Goal: Task Accomplishment & Management: Use online tool/utility

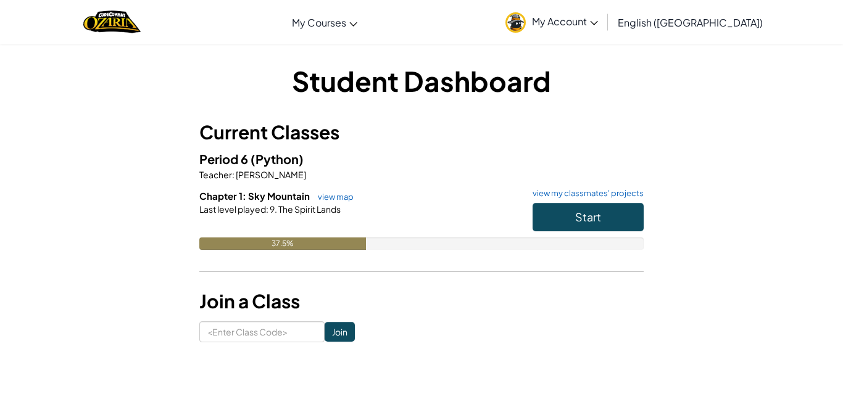
click at [162, 314] on div "Student Dashboard Current Classes Period 6 (Python) Teacher : [PERSON_NAME] Cha…" at bounding box center [421, 202] width 722 height 281
click at [628, 206] on button "Start" at bounding box center [588, 217] width 111 height 28
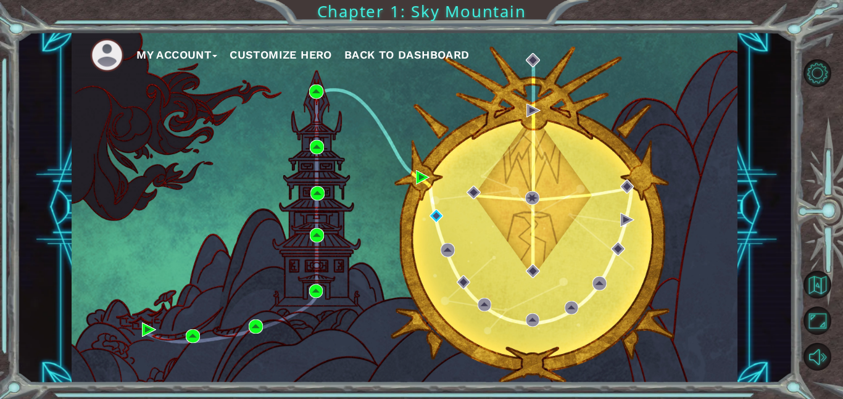
click at [186, 304] on div "My Account Customize Hero Back to Dashboard" at bounding box center [405, 207] width 666 height 351
click at [241, 297] on div "My Account Customize Hero Back to Dashboard" at bounding box center [405, 207] width 666 height 351
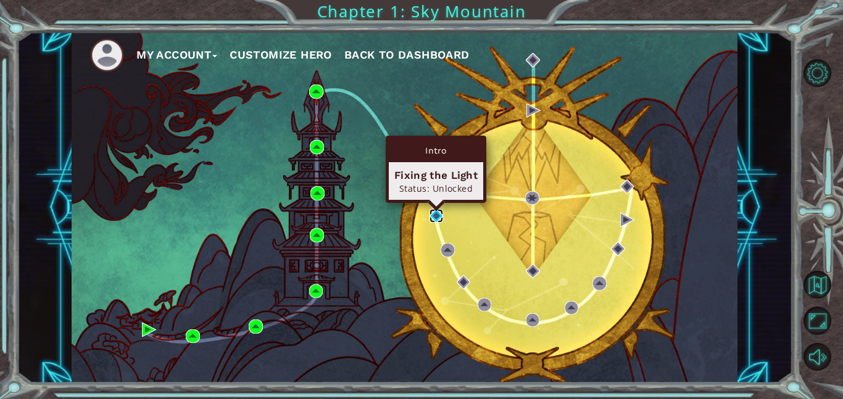
click at [434, 212] on img at bounding box center [437, 216] width 14 height 14
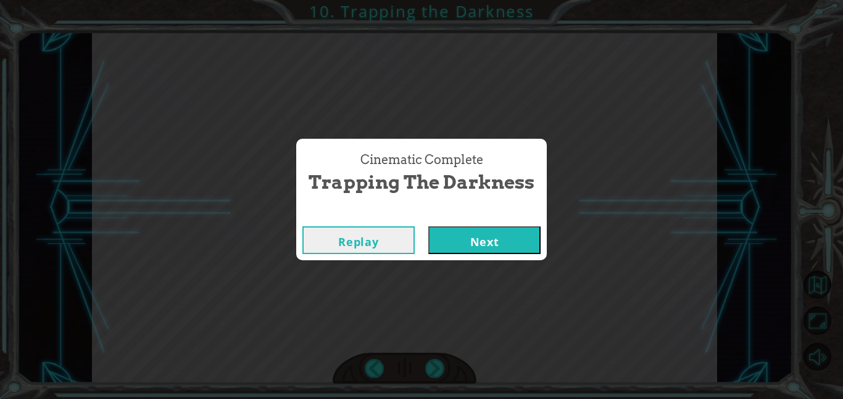
click at [434, 250] on button "Next" at bounding box center [484, 241] width 112 height 28
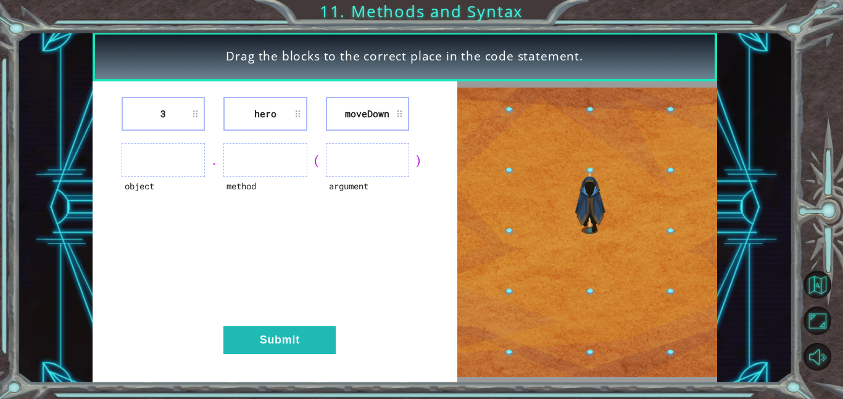
click at [122, 317] on div "3 hero [GEOGRAPHIC_DATA] object . method ( argument ) Submit" at bounding box center [275, 232] width 365 height 302
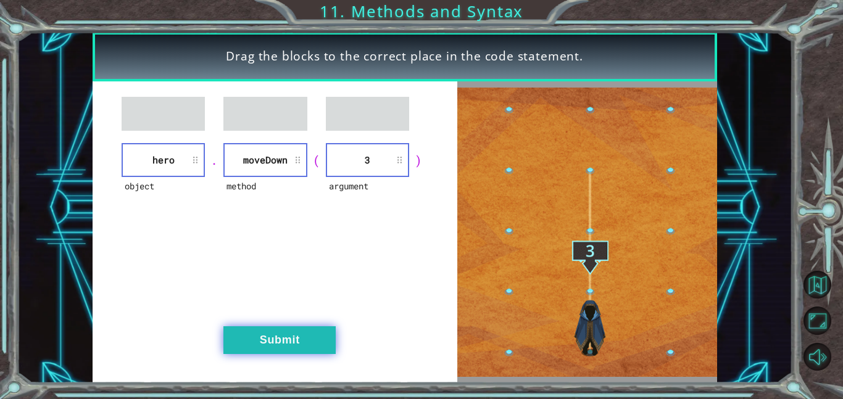
click at [320, 337] on button "Submit" at bounding box center [279, 340] width 112 height 28
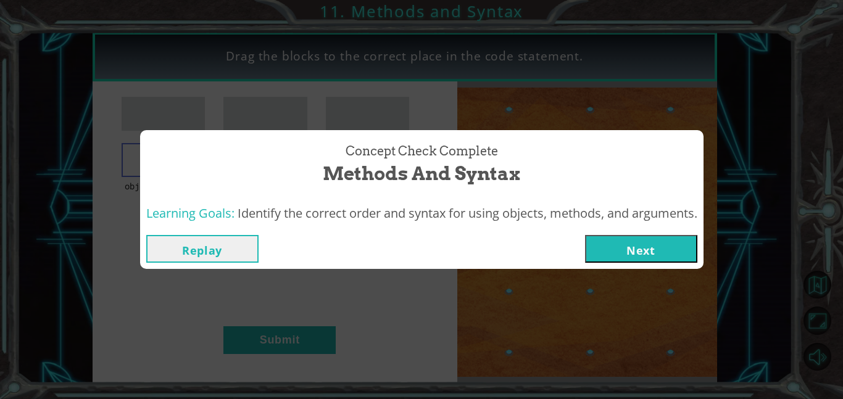
click at [688, 242] on button "Next" at bounding box center [641, 249] width 112 height 28
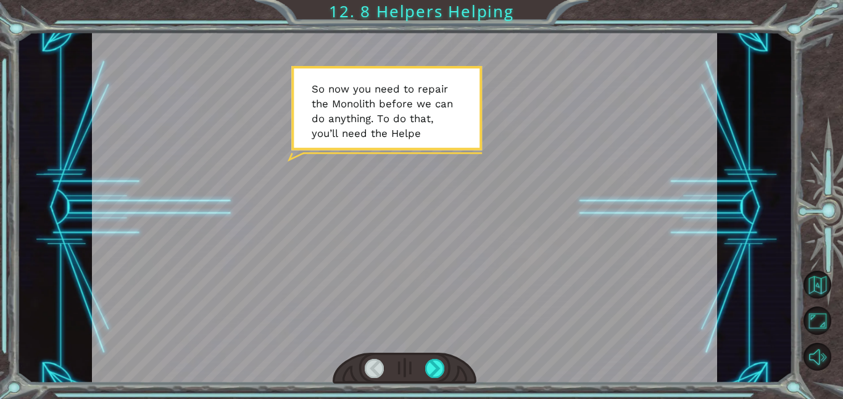
click at [434, 383] on div at bounding box center [405, 368] width 144 height 31
click at [434, 378] on div at bounding box center [405, 368] width 144 height 31
click at [436, 365] on div at bounding box center [435, 368] width 20 height 19
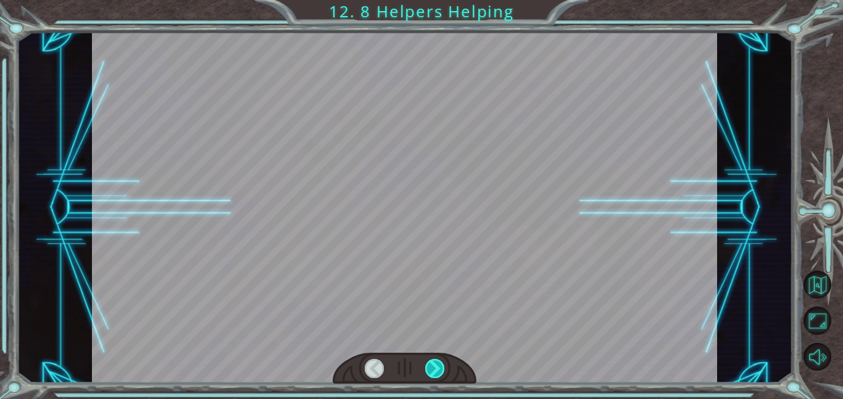
click at [438, 365] on div at bounding box center [435, 368] width 20 height 19
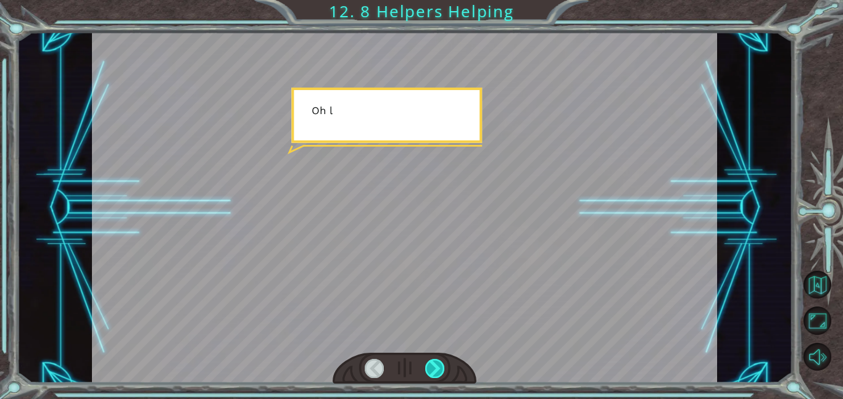
click at [441, 360] on div at bounding box center [435, 368] width 20 height 19
click at [439, 360] on div at bounding box center [435, 368] width 20 height 19
click at [436, 367] on div at bounding box center [435, 368] width 20 height 19
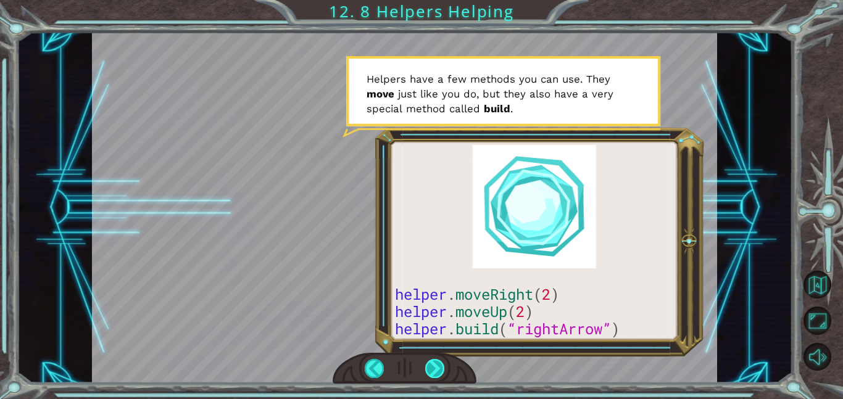
click at [433, 369] on div at bounding box center [435, 368] width 20 height 19
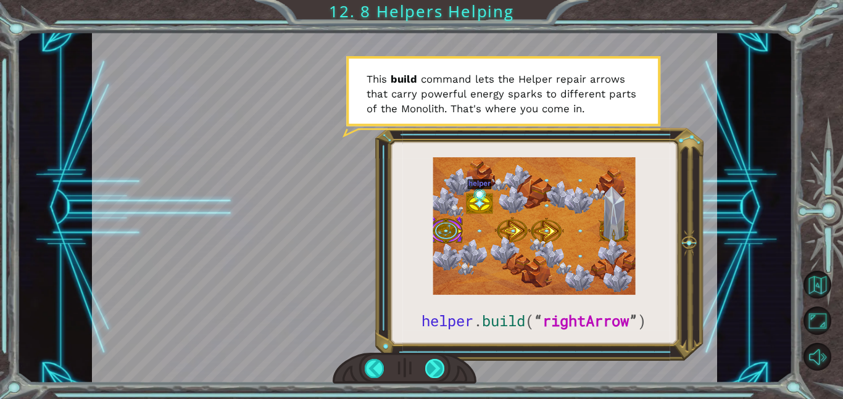
click at [433, 372] on div at bounding box center [435, 368] width 20 height 19
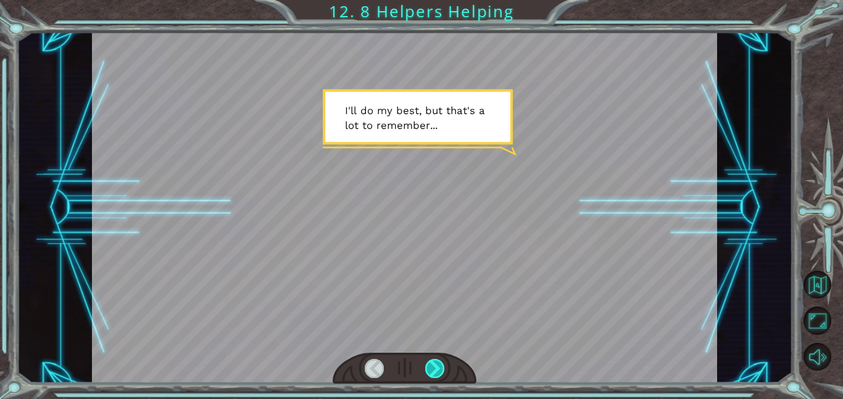
click at [433, 372] on div at bounding box center [435, 368] width 20 height 19
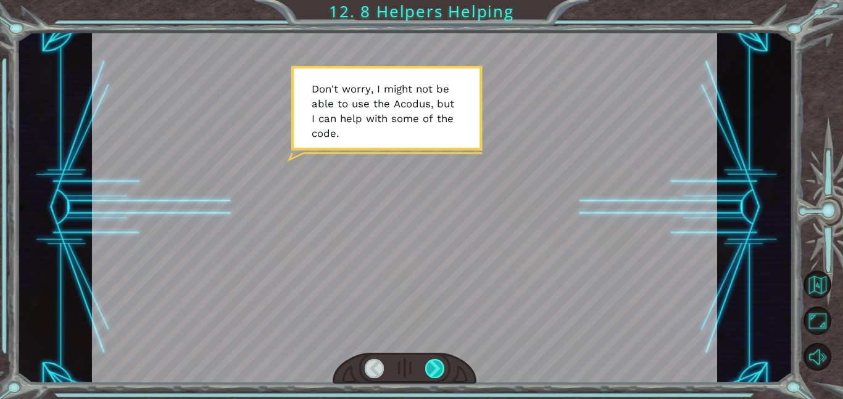
click at [433, 372] on div at bounding box center [435, 368] width 20 height 19
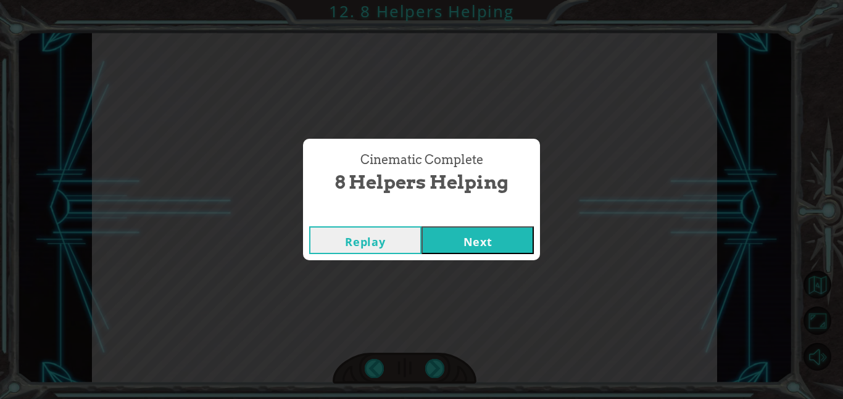
click at [493, 252] on button "Next" at bounding box center [478, 241] width 112 height 28
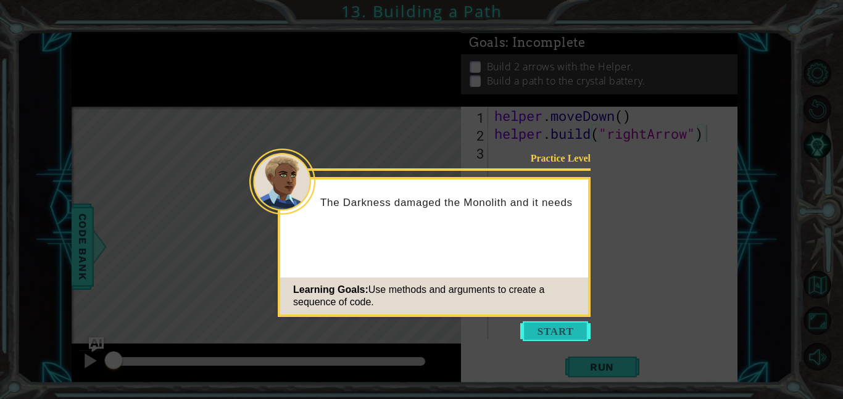
click at [542, 336] on button "Start" at bounding box center [555, 332] width 70 height 20
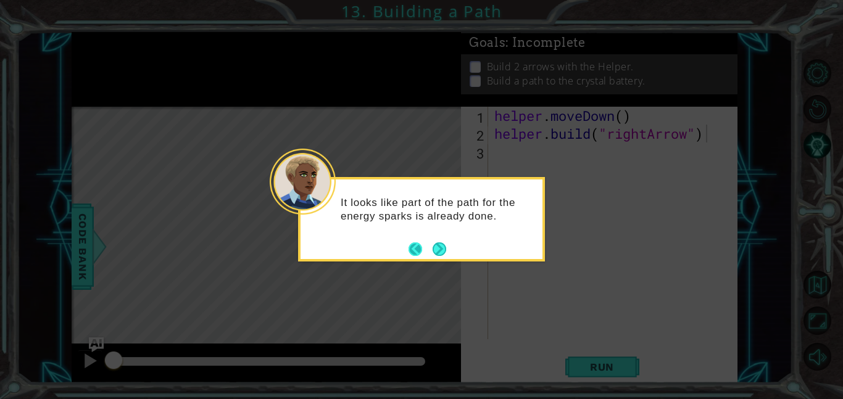
click at [428, 247] on button "Back" at bounding box center [421, 250] width 24 height 14
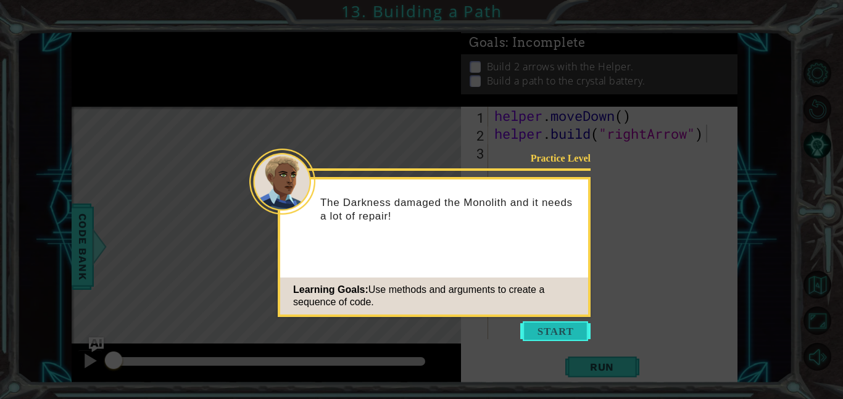
click at [533, 333] on button "Start" at bounding box center [555, 332] width 70 height 20
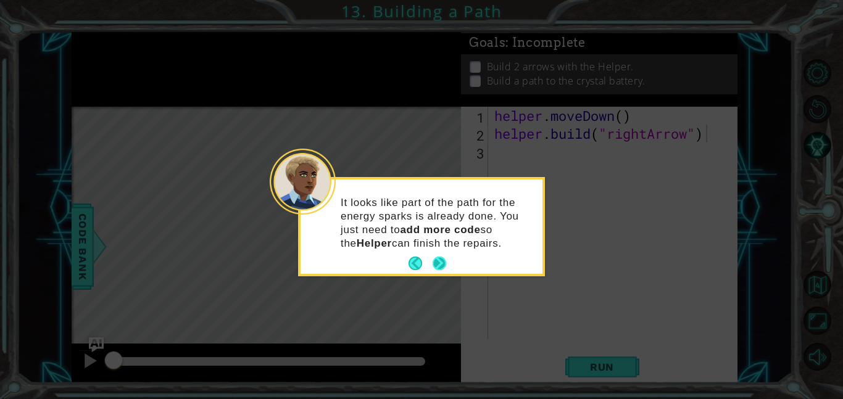
click at [444, 267] on button "Next" at bounding box center [440, 264] width 14 height 14
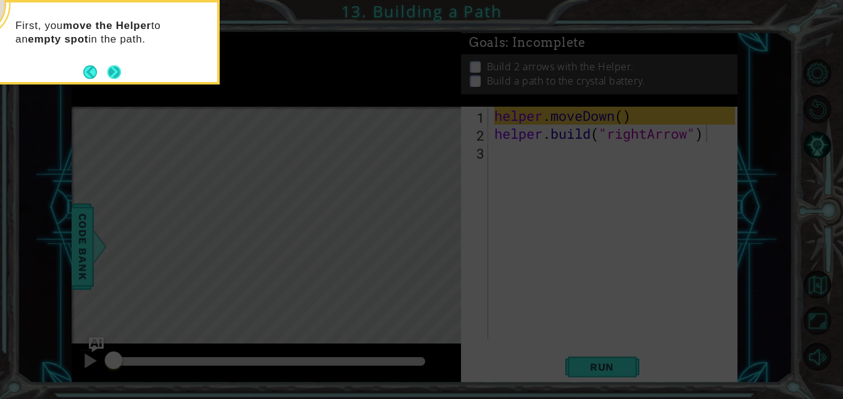
click at [120, 73] on button "Next" at bounding box center [114, 72] width 14 height 14
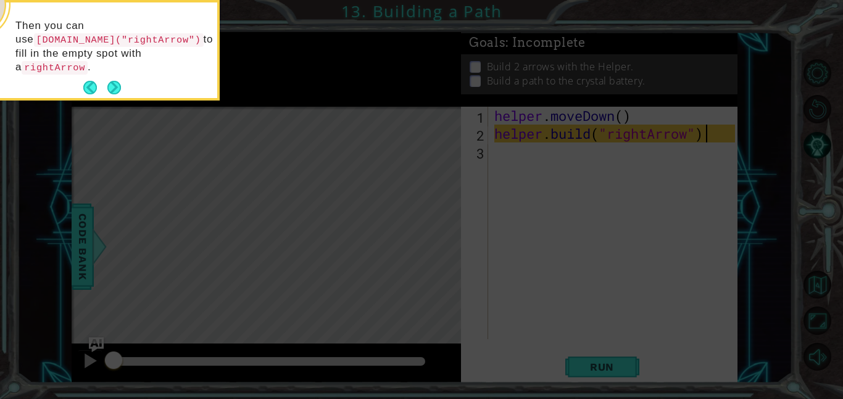
click at [120, 81] on button "Next" at bounding box center [114, 88] width 14 height 14
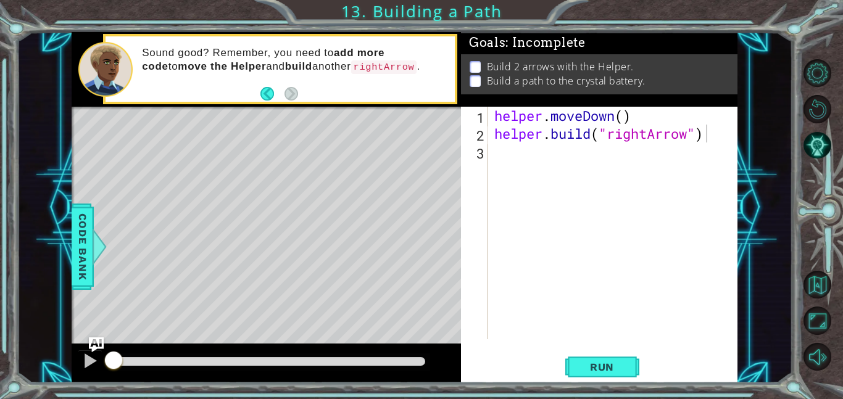
click at [301, 94] on div "Sound good? Remember, you need to add more code to move the Helper and build an…" at bounding box center [293, 69] width 321 height 58
click at [592, 371] on span "Run" at bounding box center [602, 367] width 49 height 12
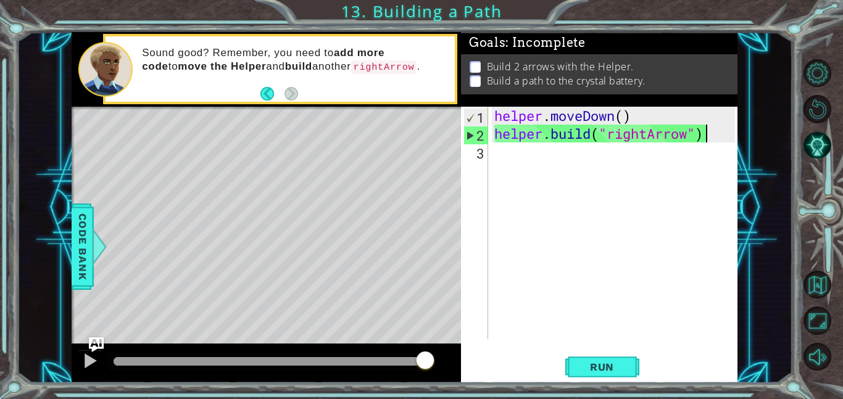
click at [529, 171] on div "helper . moveDown ( ) helper . build ( "rightArrow" )" at bounding box center [616, 241] width 249 height 268
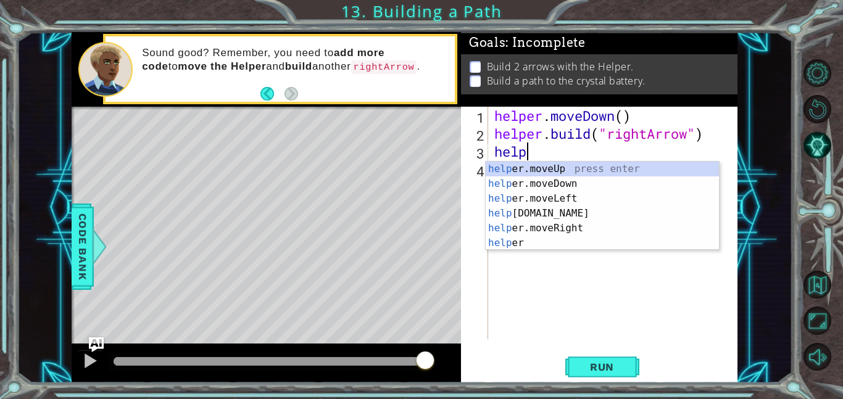
scroll to position [0, 1]
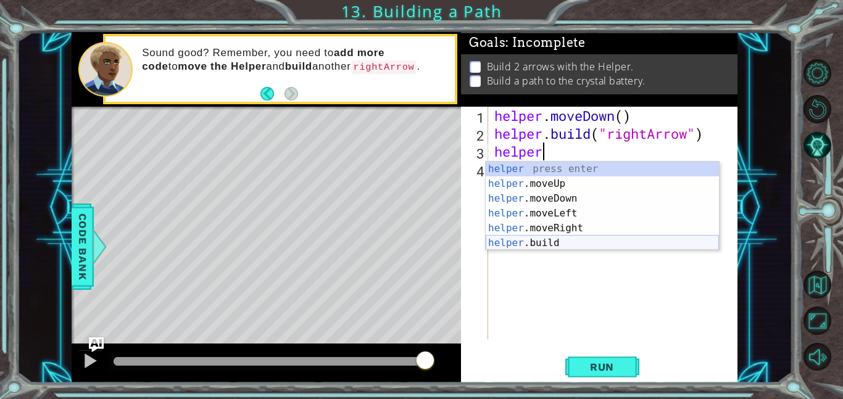
click at [562, 239] on div "helper press enter helper .moveUp press enter helper .moveDown press enter help…" at bounding box center [602, 221] width 233 height 118
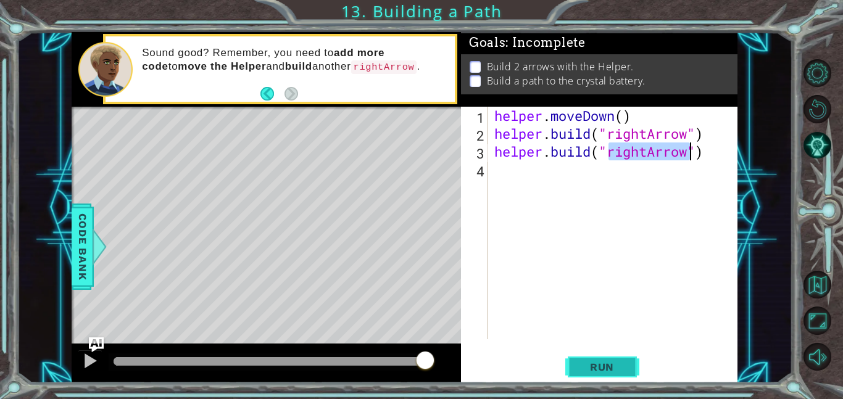
type textarea "[DOMAIN_NAME]("rightArrow")"
click at [620, 362] on span "Run" at bounding box center [602, 367] width 49 height 12
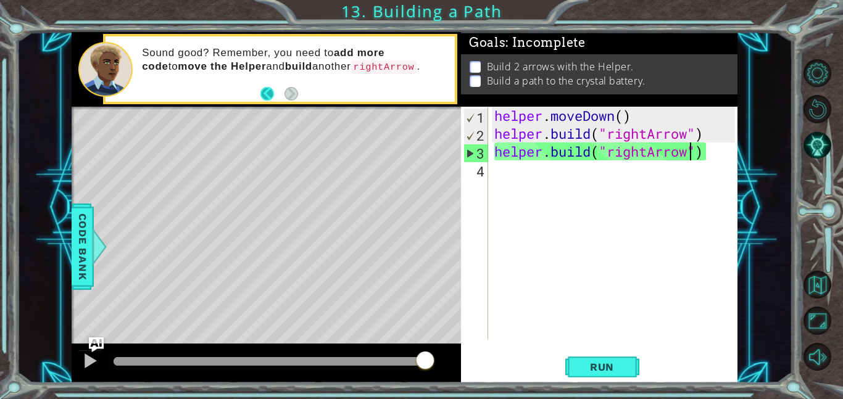
click at [262, 95] on button "Back" at bounding box center [272, 94] width 24 height 14
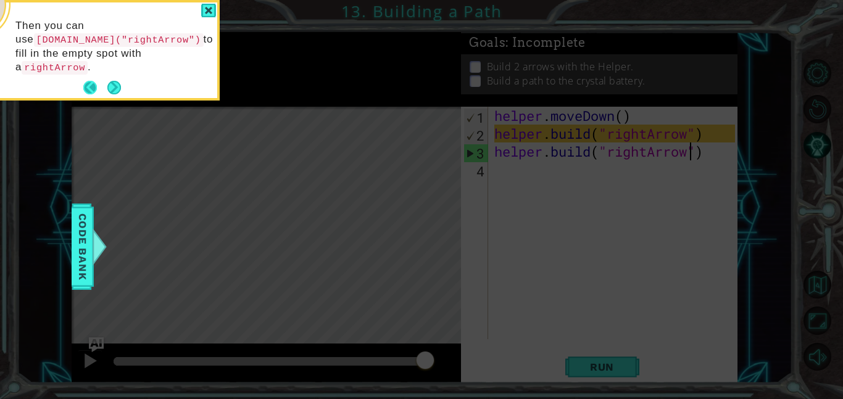
click at [87, 81] on button "Back" at bounding box center [95, 88] width 24 height 14
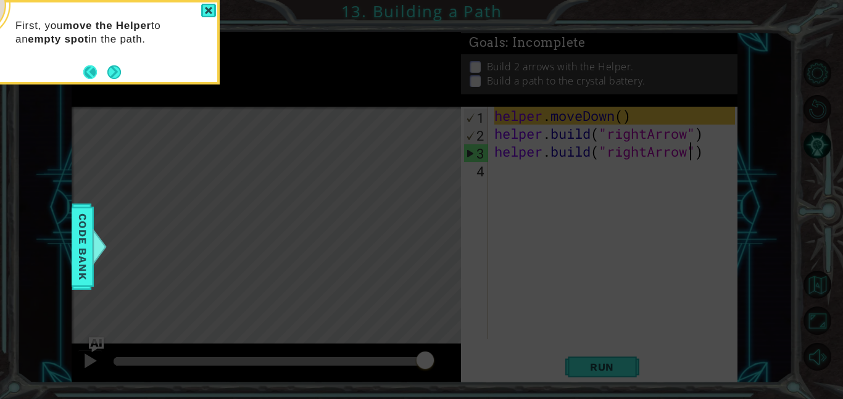
click at [88, 77] on button "Back" at bounding box center [95, 72] width 24 height 14
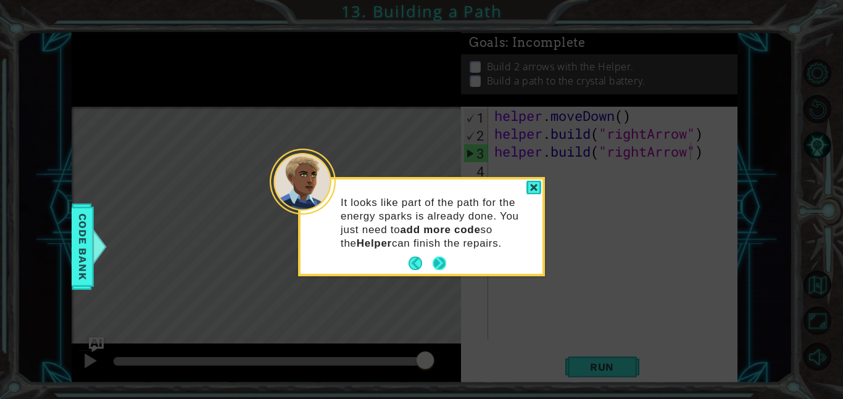
click at [438, 270] on button "Next" at bounding box center [440, 264] width 14 height 14
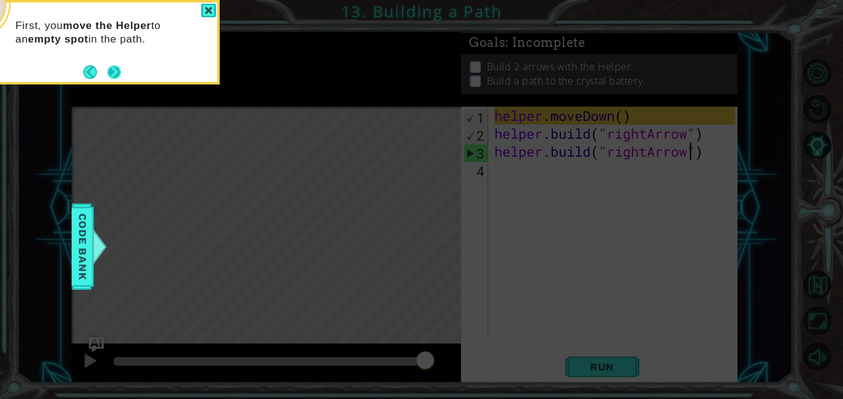
click at [122, 77] on button "Next" at bounding box center [114, 72] width 14 height 14
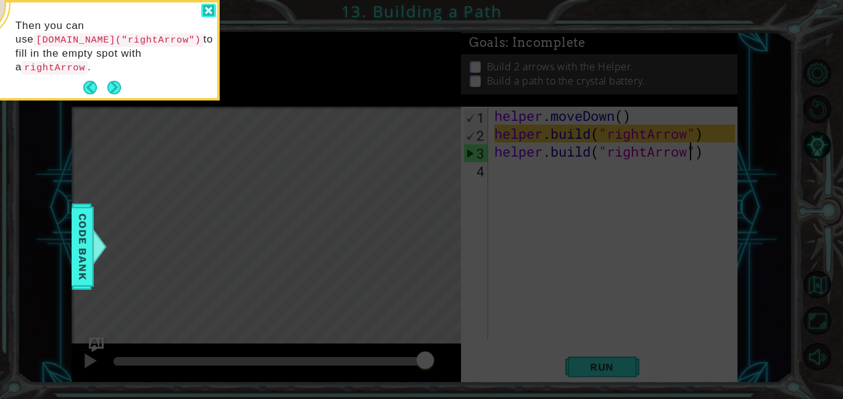
click at [209, 10] on div at bounding box center [208, 11] width 15 height 14
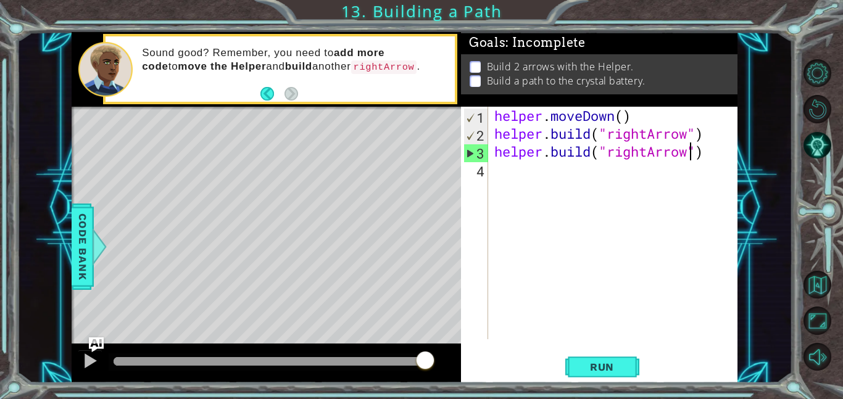
click at [495, 158] on div "helper . moveDown ( ) helper . build ( "rightArrow" ) helper . build ( "rightAr…" at bounding box center [616, 241] width 249 height 268
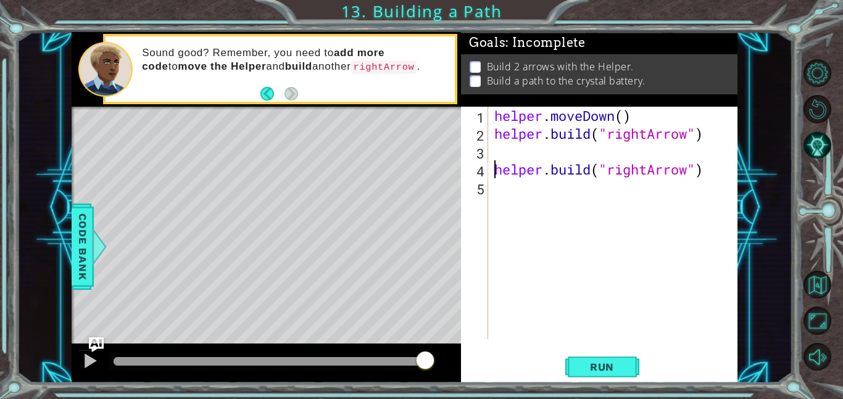
click at [513, 149] on div "helper . moveDown ( ) helper . build ( "rightArrow" ) helper . build ( "rightAr…" at bounding box center [616, 241] width 249 height 268
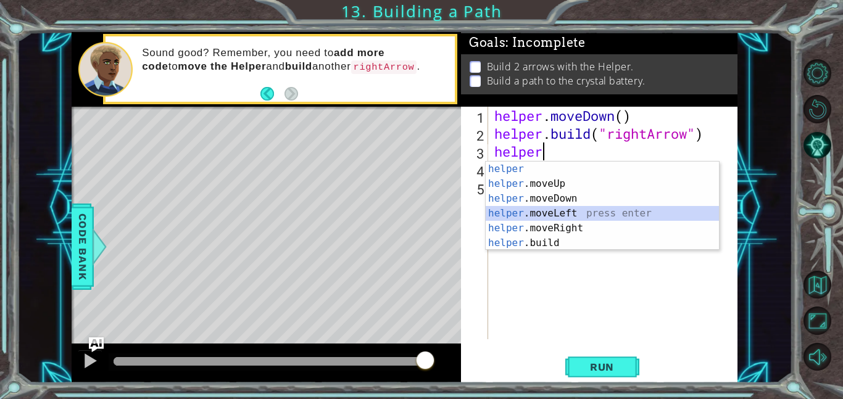
click at [547, 217] on div "helper press enter helper .moveUp press enter helper .moveDown press enter help…" at bounding box center [602, 221] width 233 height 118
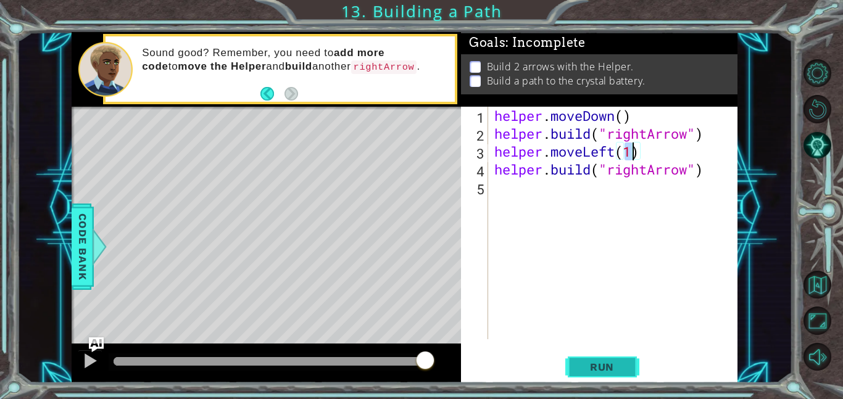
click at [611, 364] on span "Run" at bounding box center [602, 367] width 49 height 12
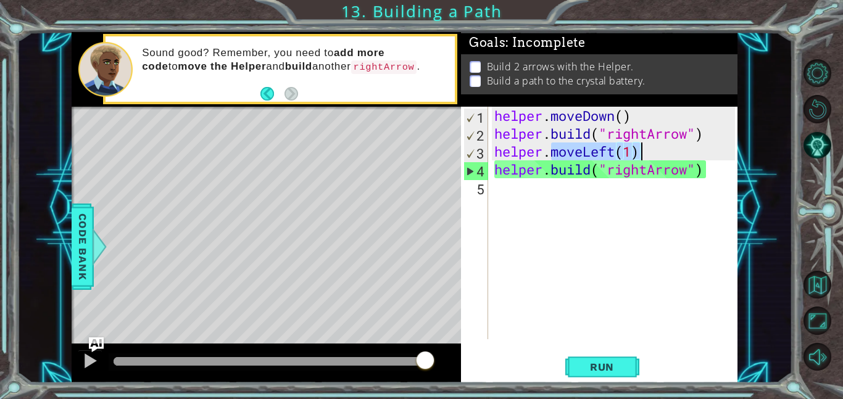
drag, startPoint x: 551, startPoint y: 151, endPoint x: 656, endPoint y: 150, distance: 104.9
click at [656, 150] on div "helper . moveDown ( ) helper . build ( "rightArrow" ) helper . moveLeft ( 1 ) h…" at bounding box center [616, 241] width 249 height 268
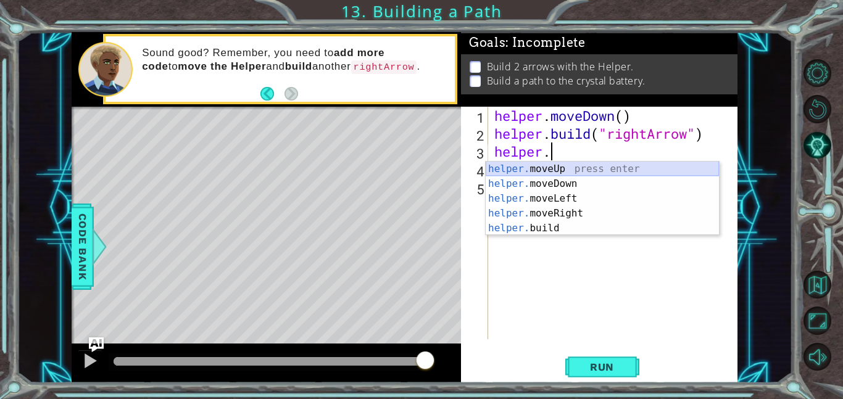
click at [566, 168] on div "helper. moveUp press enter helper. moveDown press enter helper. moveLeft press …" at bounding box center [602, 214] width 233 height 104
type textarea "helper.moveUp(1)"
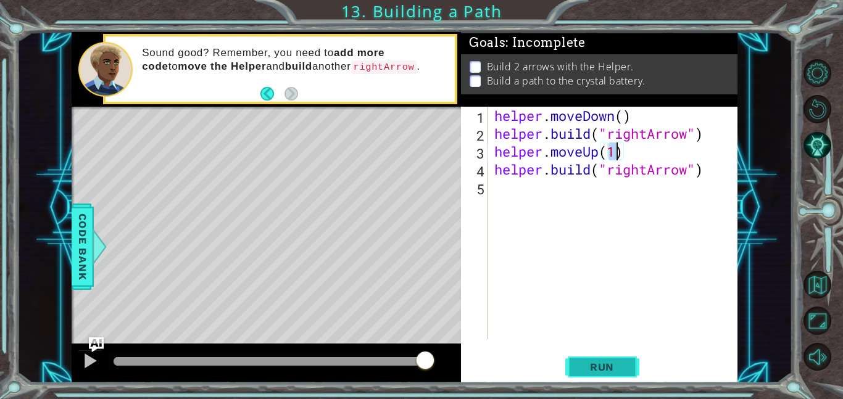
click at [595, 362] on span "Run" at bounding box center [602, 367] width 49 height 12
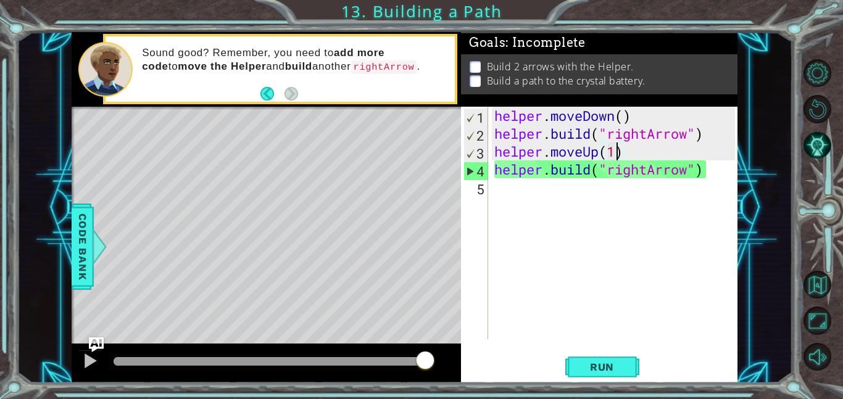
click at [542, 198] on div "helper . moveDown ( ) helper . build ( "rightArrow" ) helper . moveUp ( 1 ) hel…" at bounding box center [616, 241] width 249 height 268
click at [177, 306] on div "Level Map" at bounding box center [357, 289] width 570 height 364
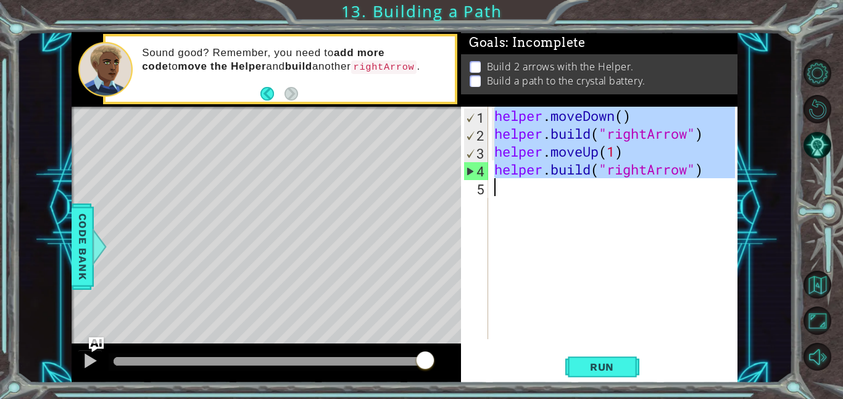
drag, startPoint x: 495, startPoint y: 116, endPoint x: 615, endPoint y: 207, distance: 150.2
click at [615, 207] on div "helper . moveDown ( ) helper . build ( "rightArrow" ) helper . moveUp ( 1 ) hel…" at bounding box center [616, 241] width 249 height 268
type textarea "[DOMAIN_NAME]("rightArrow")"
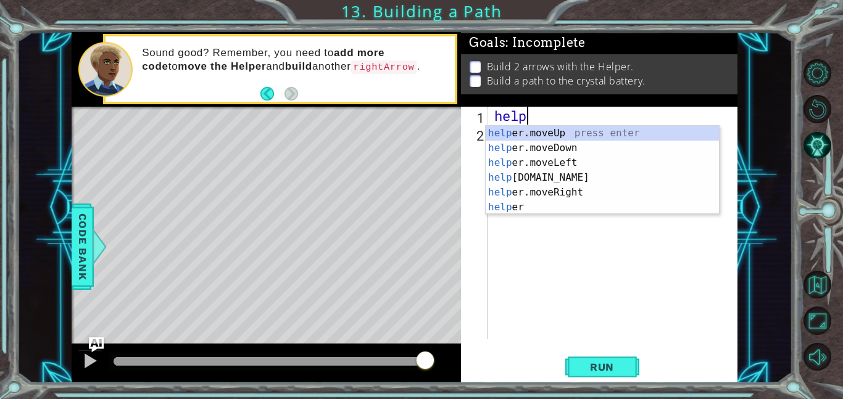
scroll to position [0, 1]
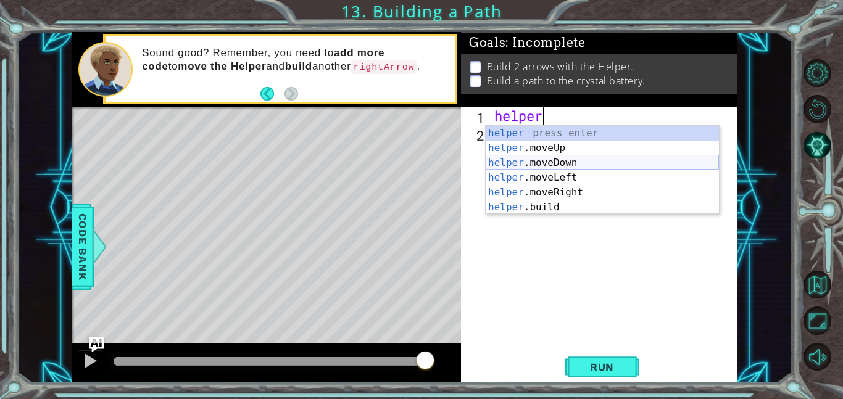
click at [572, 167] on div "helper press enter helper .moveUp press enter helper .moveDown press enter help…" at bounding box center [602, 185] width 233 height 118
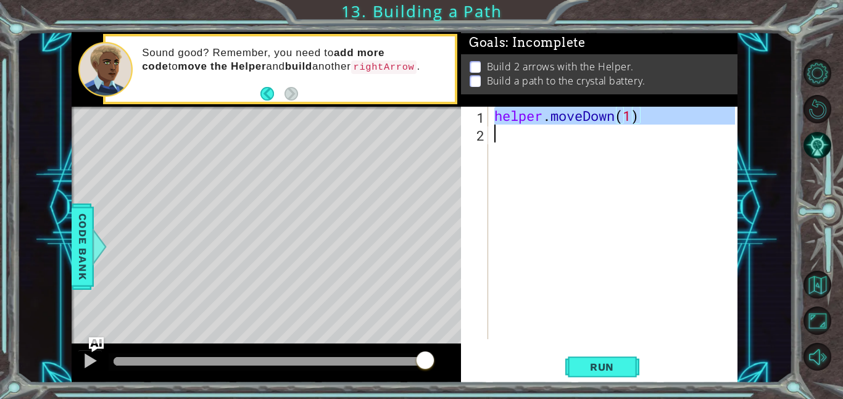
click at [557, 139] on div "helper . moveDown ( 1 )" at bounding box center [616, 241] width 249 height 268
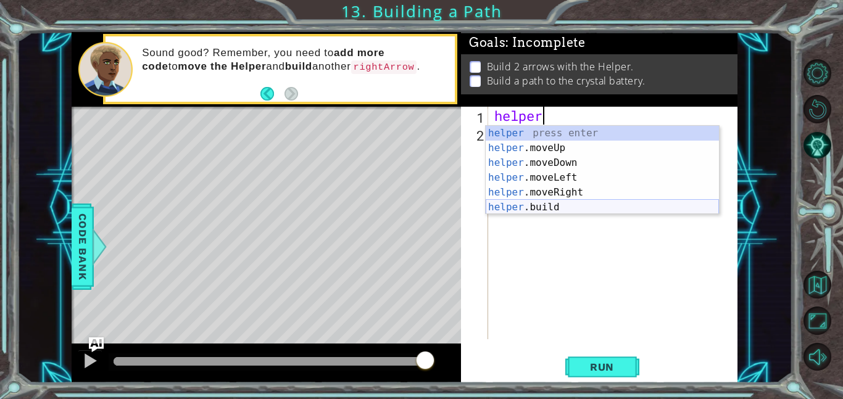
click at [578, 204] on div "helper press enter helper .moveUp press enter helper .moveDown press enter help…" at bounding box center [602, 185] width 233 height 118
type textarea "[DOMAIN_NAME]("rightArrow")"
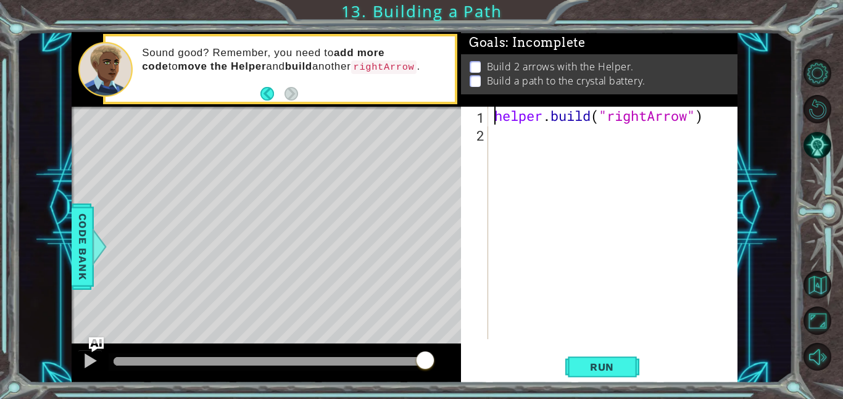
click at [494, 122] on div "helper . build ( "rightArrow" )" at bounding box center [616, 241] width 249 height 268
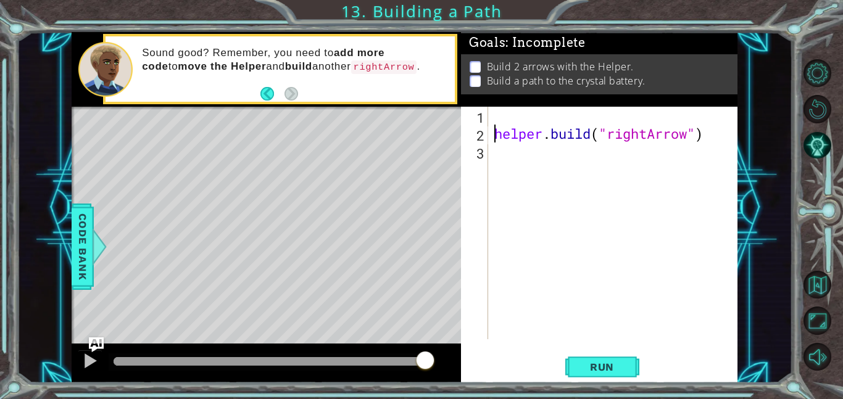
click at [505, 115] on div "helper . build ( "rightArrow" )" at bounding box center [616, 241] width 249 height 268
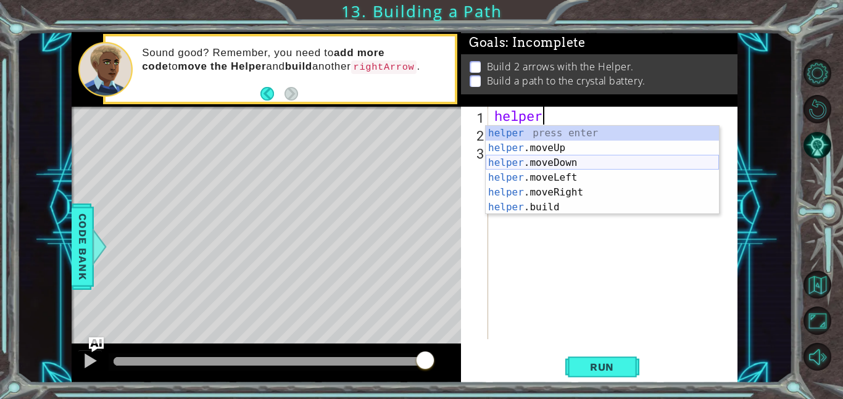
click at [547, 162] on div "helper press enter helper .moveUp press enter helper .moveDown press enter help…" at bounding box center [602, 185] width 233 height 118
type textarea "helper.moveDown(1)"
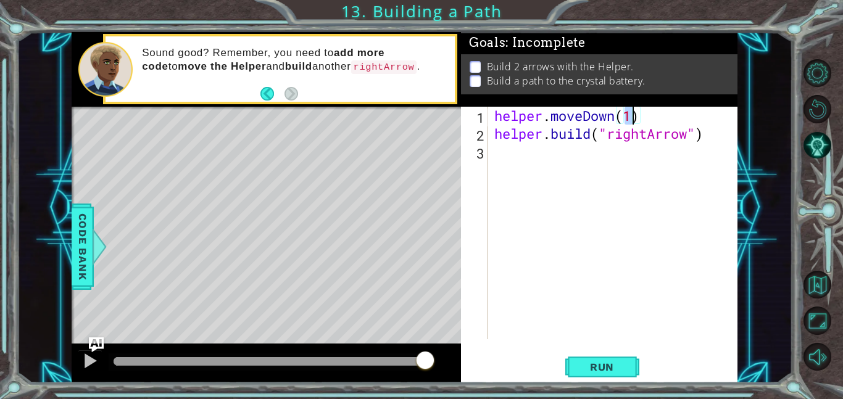
click at [528, 153] on div "helper . moveDown ( 1 ) helper . build ( "rightArrow" )" at bounding box center [616, 241] width 249 height 268
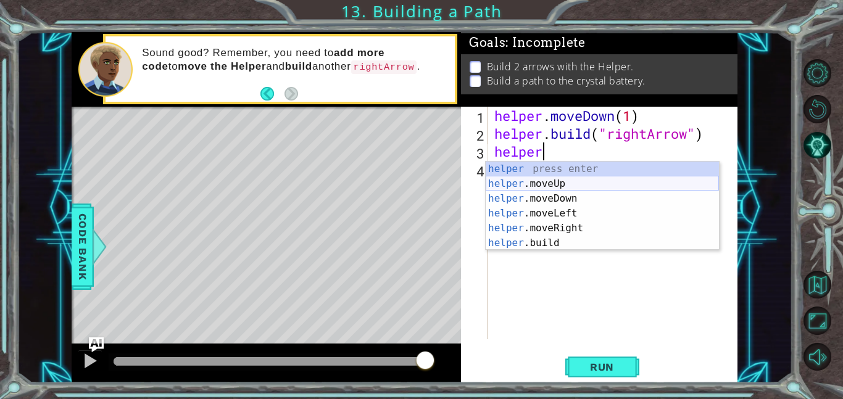
click at [561, 185] on div "helper press enter helper .moveUp press enter helper .moveDown press enter help…" at bounding box center [602, 221] width 233 height 118
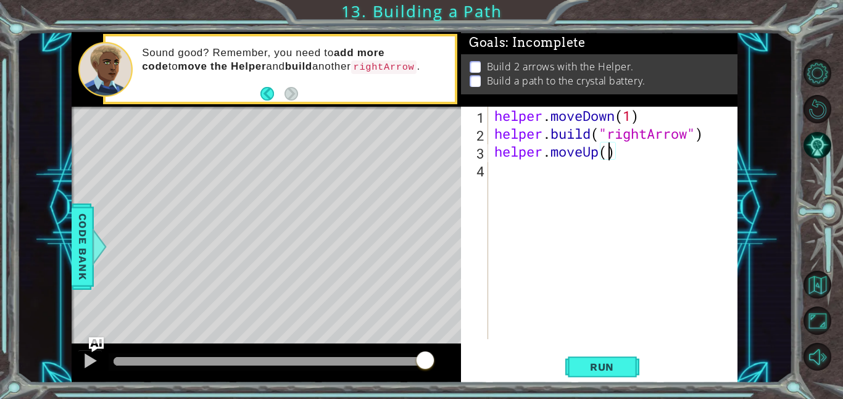
type textarea "helper.moveUp(3)"
click at [593, 180] on div "helper . moveDown ( 1 ) helper . build ( "rightArrow" ) helper . moveUp ( 3 )" at bounding box center [616, 241] width 249 height 268
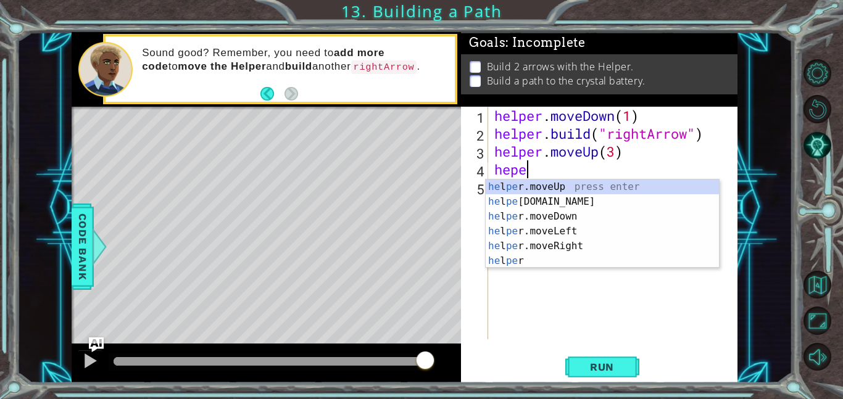
scroll to position [0, 1]
click at [603, 202] on div "he l per .moveUp press enter he l per .build press enter he l per .moveDown pre…" at bounding box center [602, 239] width 233 height 118
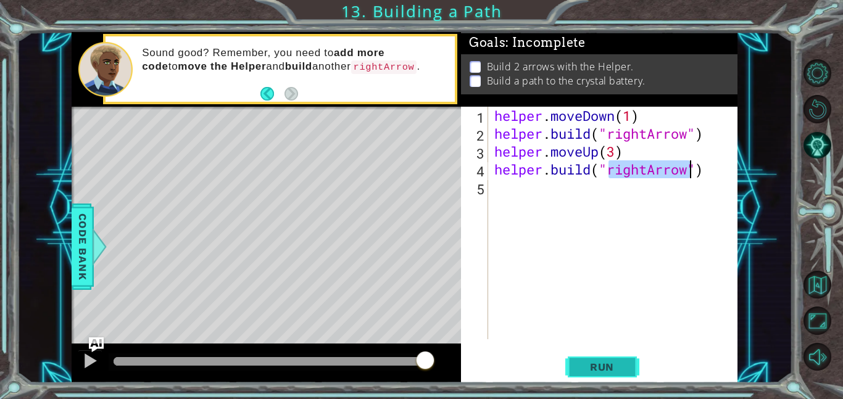
click at [605, 367] on span "Run" at bounding box center [602, 367] width 49 height 12
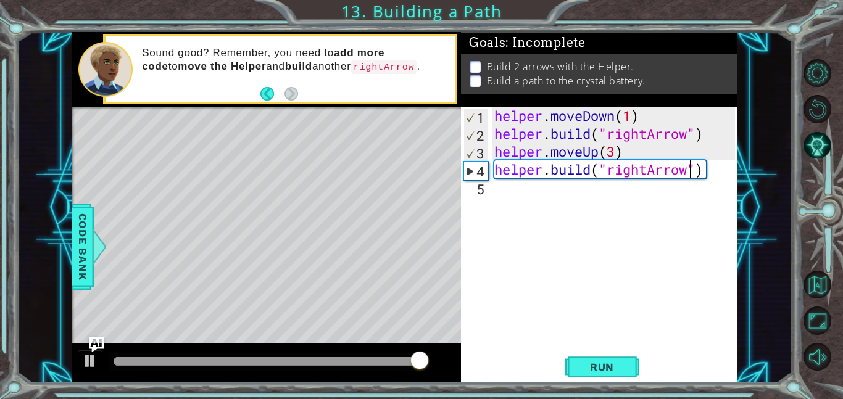
click at [633, 116] on div "helper . moveDown ( 1 ) helper . build ( "rightArrow" ) helper . moveUp ( 3 ) h…" at bounding box center [616, 241] width 249 height 268
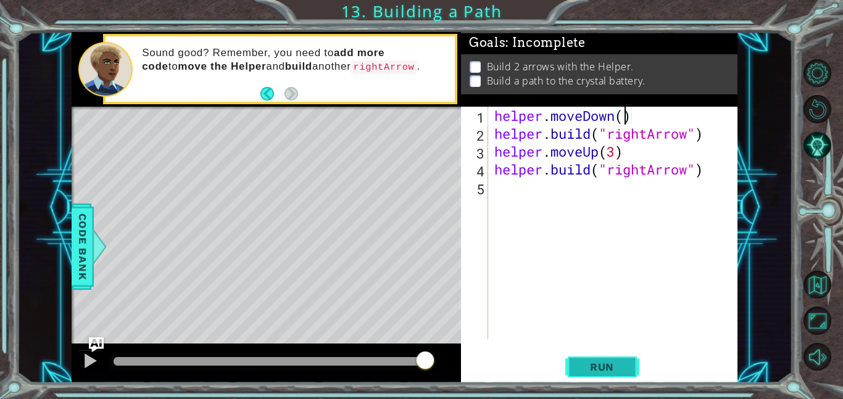
click at [602, 364] on span "Run" at bounding box center [602, 367] width 49 height 12
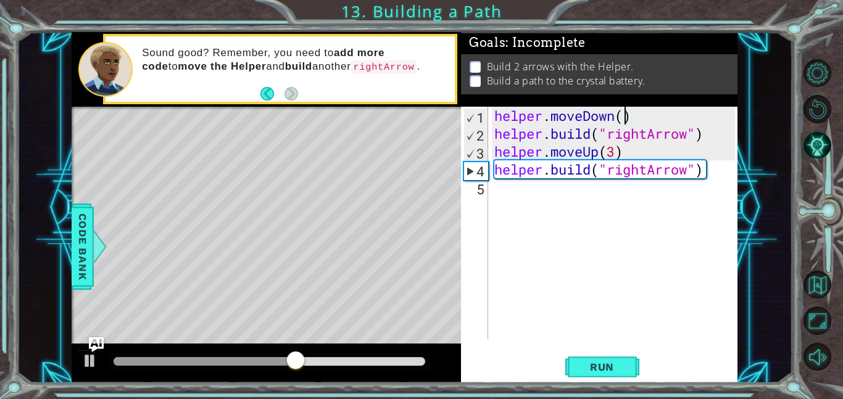
click at [475, 112] on div "1" at bounding box center [476, 118] width 24 height 18
click at [471, 177] on div "4" at bounding box center [476, 171] width 24 height 18
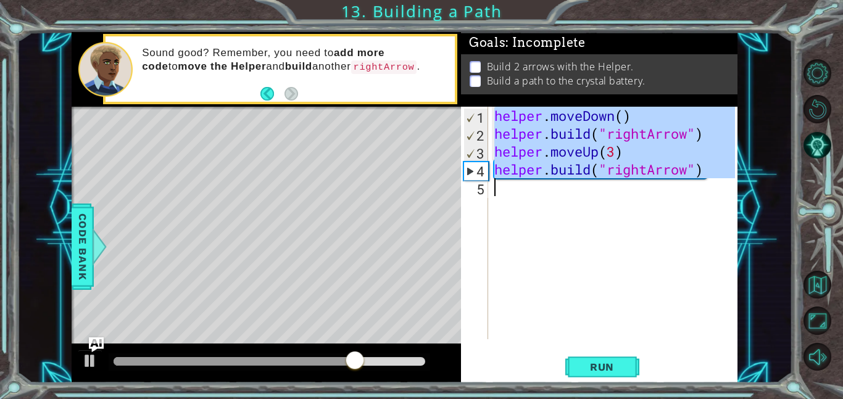
type textarea "[DOMAIN_NAME]("rightArrow")"
click at [471, 177] on div "4" at bounding box center [476, 171] width 24 height 18
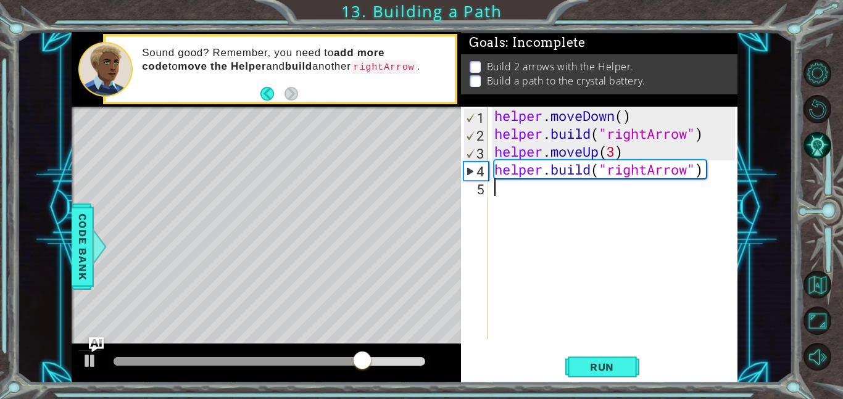
click at [471, 177] on div "4" at bounding box center [476, 171] width 24 height 18
click at [472, 177] on div "4" at bounding box center [476, 171] width 24 height 18
click at [480, 173] on div "4" at bounding box center [476, 171] width 24 height 18
type textarea "[DOMAIN_NAME]("rightArrow")"
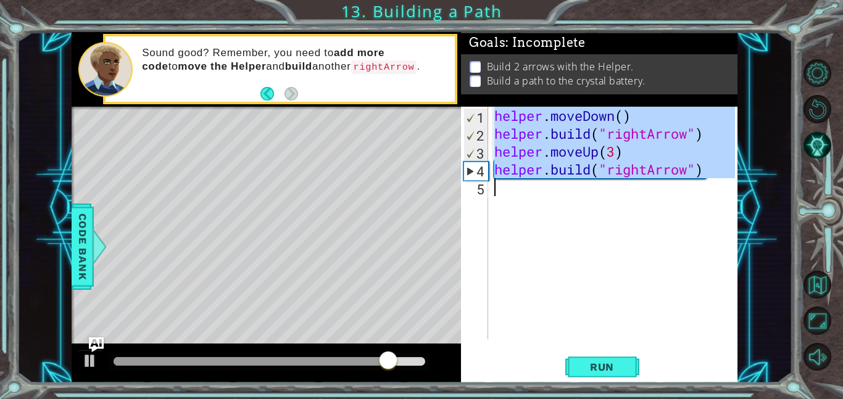
click at [480, 173] on div "4" at bounding box center [476, 171] width 24 height 18
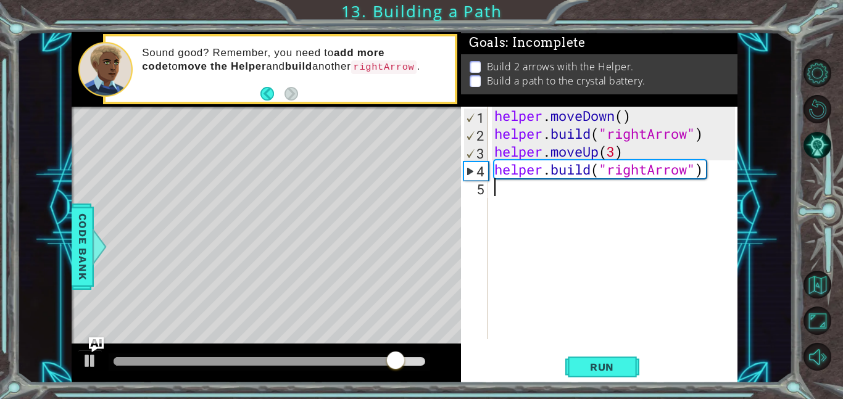
click at [480, 173] on div "4" at bounding box center [476, 171] width 24 height 18
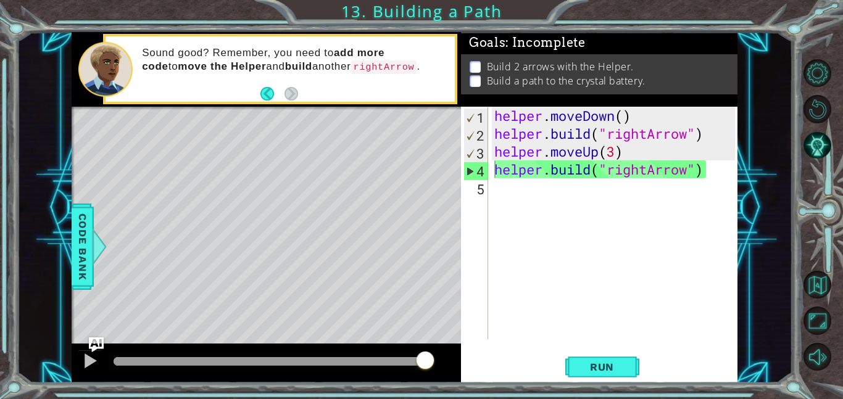
click at [67, 251] on div "1 ההההההההההההההההההההההההההההההההההההההההההההההההההההההההההההההההההההההההההההה…" at bounding box center [405, 207] width 776 height 351
click at [81, 251] on span "Code Bank" at bounding box center [83, 246] width 20 height 75
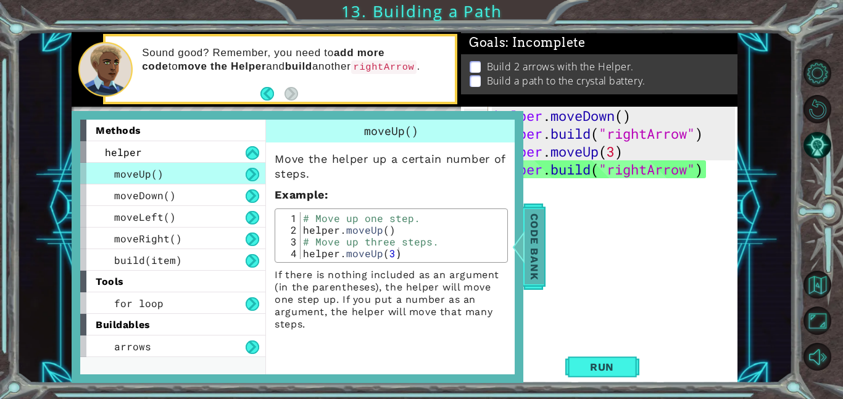
click at [525, 236] on div at bounding box center [518, 246] width 15 height 37
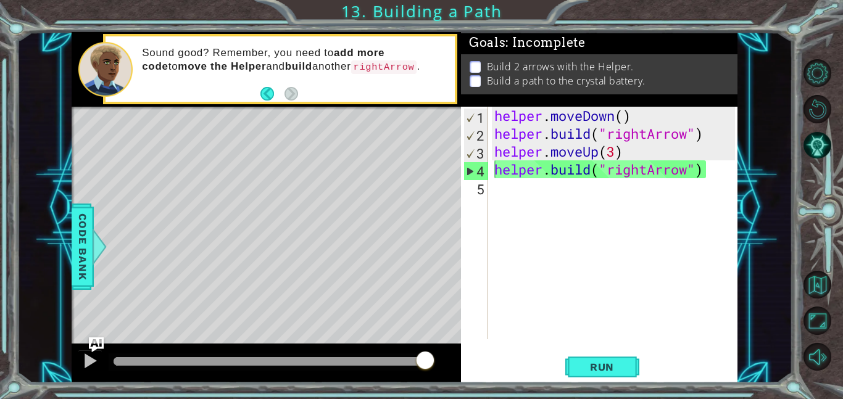
click at [612, 115] on div "helper . moveDown ( ) helper . build ( "rightArrow" ) helper . moveUp ( 3 ) hel…" at bounding box center [616, 241] width 249 height 268
drag, startPoint x: 617, startPoint y: 118, endPoint x: 586, endPoint y: 123, distance: 31.2
click at [586, 123] on div "helper . moveDown ( ) helper . build ( "rightArrow" ) helper . moveUp ( 3 ) hel…" at bounding box center [616, 241] width 249 height 268
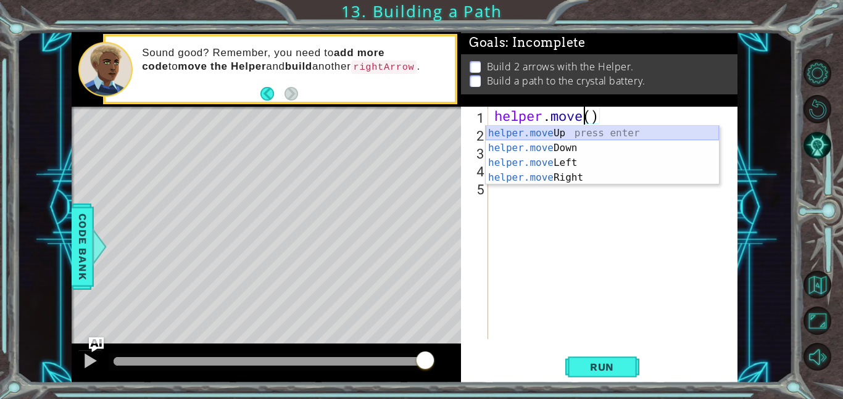
click at [587, 134] on div "helper.move Up press enter helper.move Down press enter helper.move Left press …" at bounding box center [602, 170] width 233 height 89
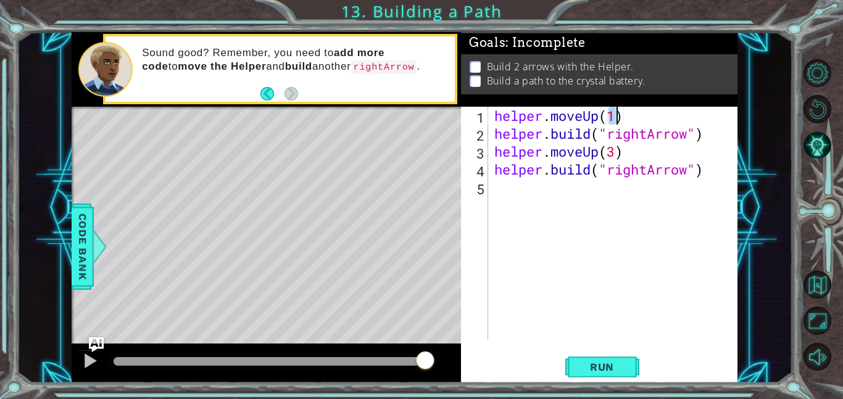
click at [599, 154] on div "helper . moveUp ( 1 ) helper . build ( "rightArrow" ) helper . moveUp ( 3 ) hel…" at bounding box center [616, 241] width 249 height 268
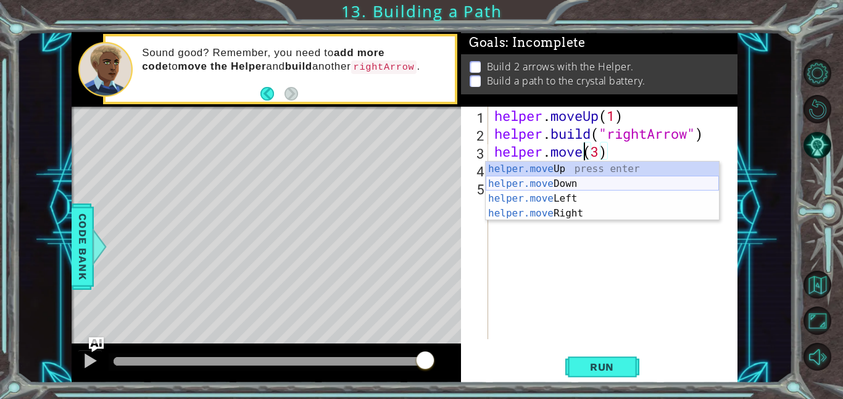
click at [618, 180] on div "helper.move Up press enter helper.move Down press enter helper.move Left press …" at bounding box center [602, 206] width 233 height 89
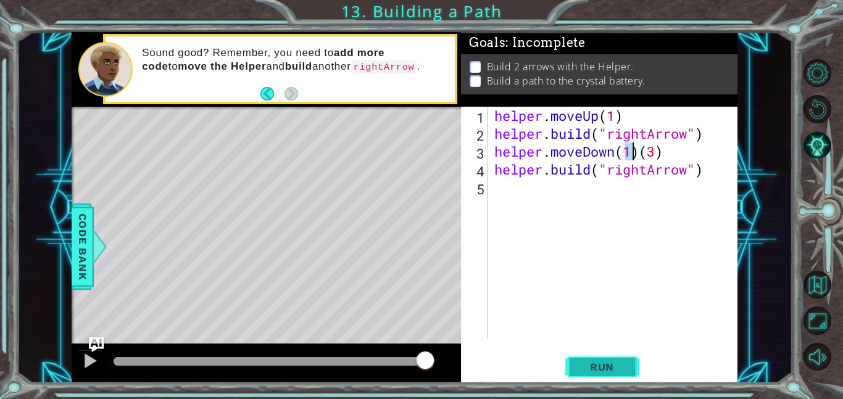
click at [610, 365] on span "Run" at bounding box center [602, 367] width 49 height 12
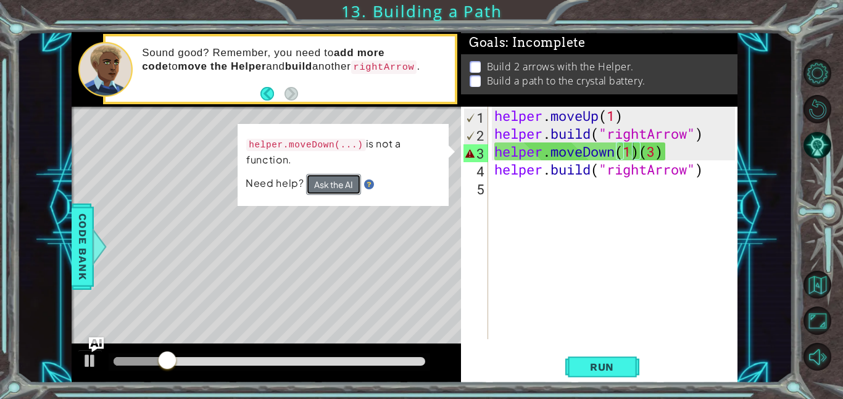
click at [339, 188] on button "Ask the AI" at bounding box center [333, 184] width 55 height 21
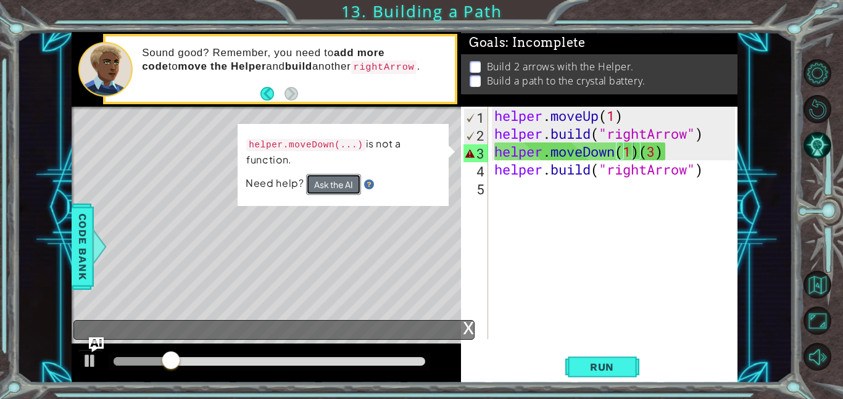
click at [339, 188] on button "Ask the AI" at bounding box center [333, 184] width 55 height 21
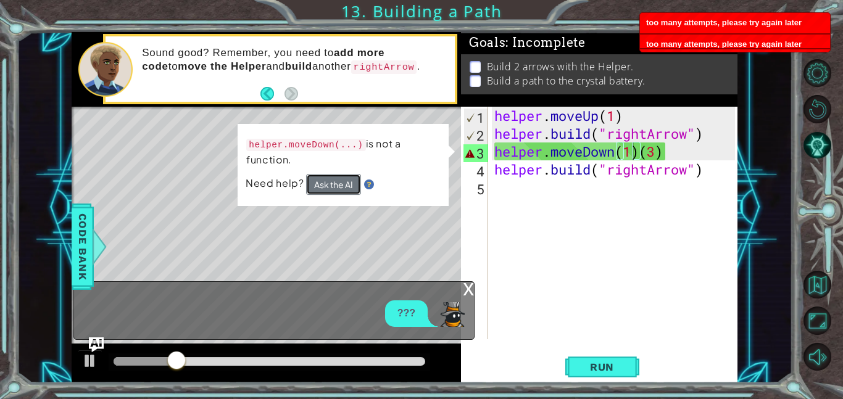
click at [339, 188] on button "Ask the AI" at bounding box center [333, 184] width 55 height 21
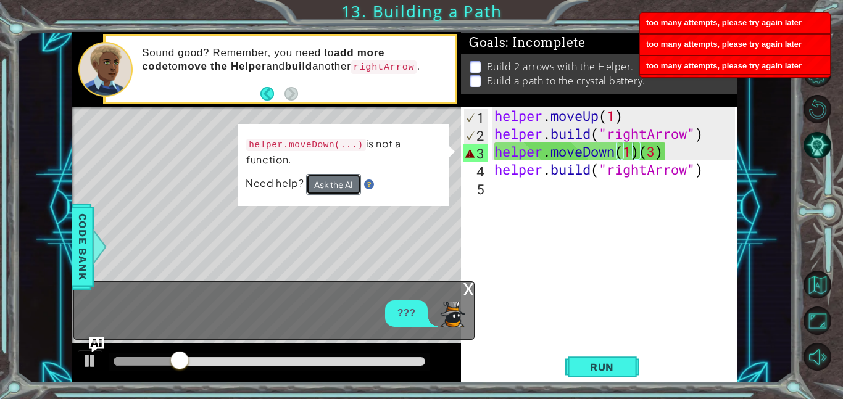
click at [339, 188] on button "Ask the AI" at bounding box center [333, 184] width 55 height 21
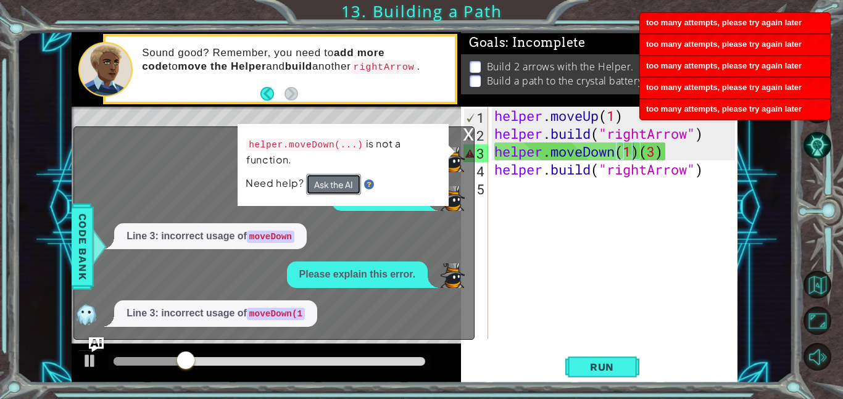
click at [339, 188] on button "Ask the AI" at bounding box center [333, 184] width 55 height 21
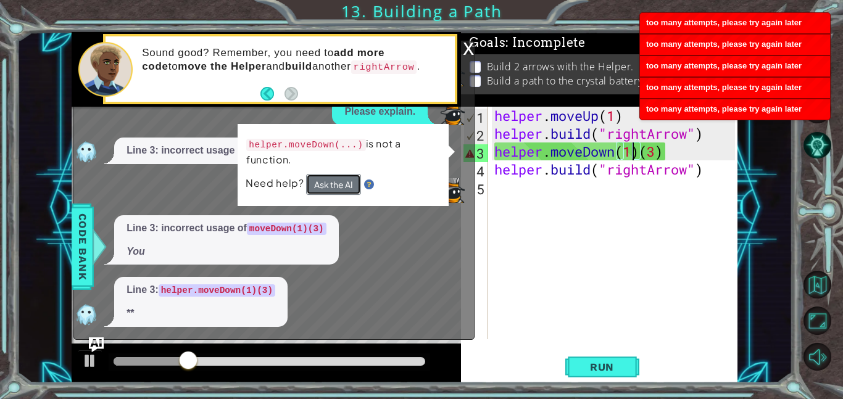
click at [339, 188] on button "Ask the AI" at bounding box center [333, 184] width 55 height 21
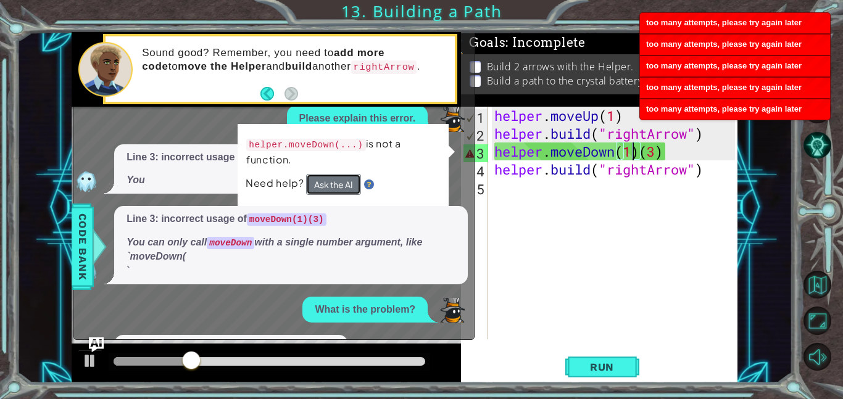
click at [339, 188] on button "Ask the AI" at bounding box center [333, 184] width 55 height 21
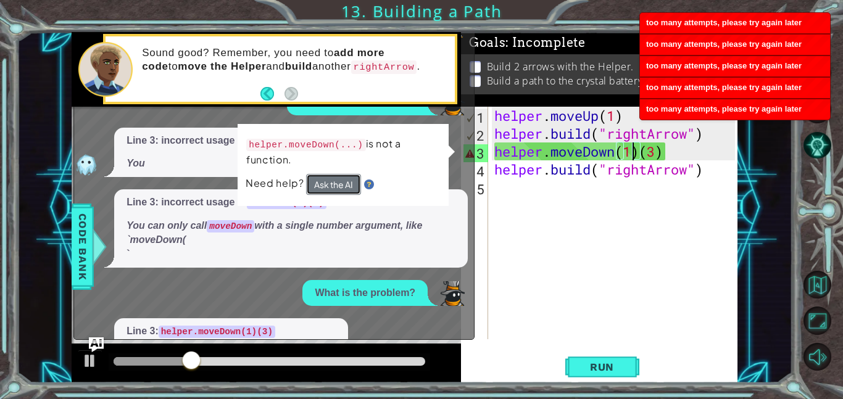
click at [339, 188] on button "Ask the AI" at bounding box center [333, 184] width 55 height 21
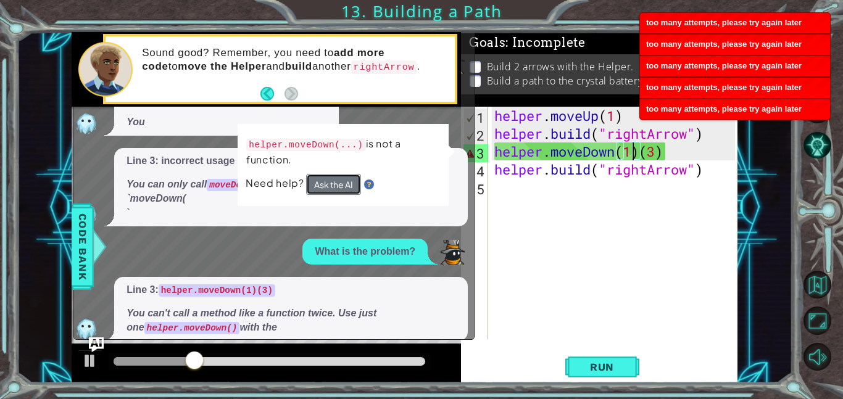
click at [339, 188] on button "Ask the AI" at bounding box center [333, 184] width 55 height 21
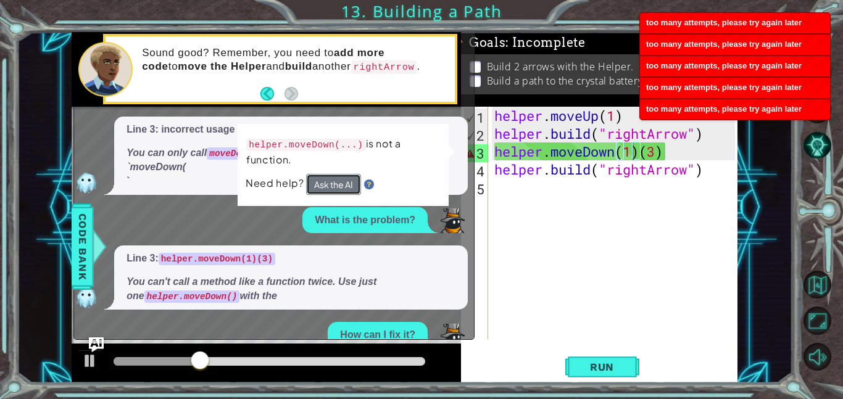
click at [339, 188] on button "Ask the AI" at bounding box center [333, 184] width 55 height 21
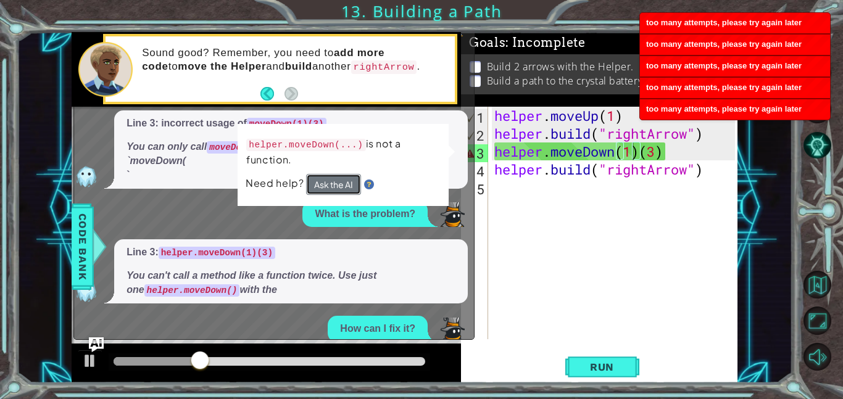
click at [339, 188] on button "Ask the AI" at bounding box center [333, 184] width 55 height 21
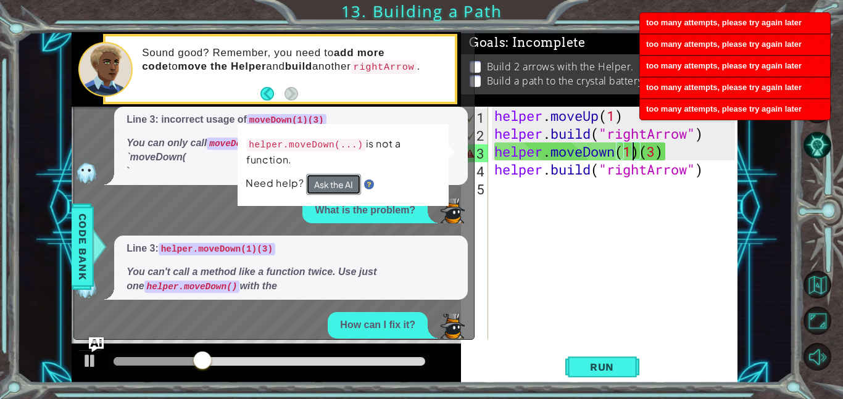
click at [339, 188] on button "Ask the AI" at bounding box center [333, 184] width 55 height 21
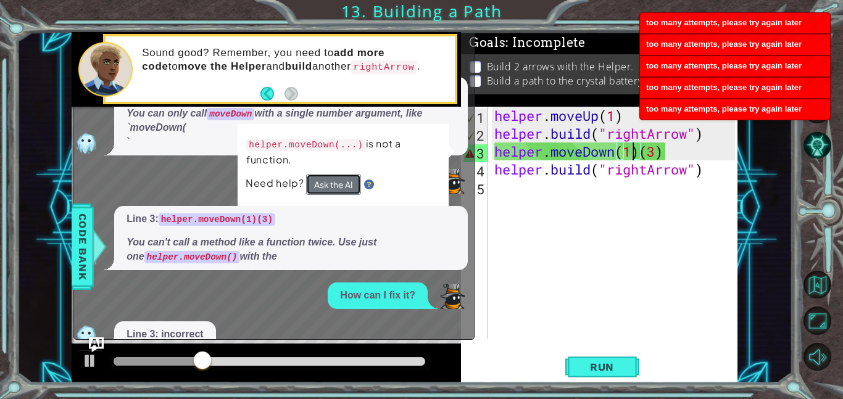
click at [339, 188] on button "Ask the AI" at bounding box center [333, 184] width 55 height 21
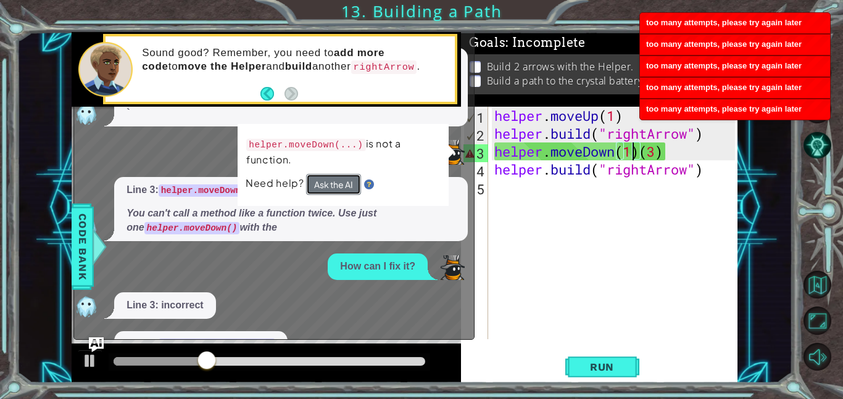
click at [339, 188] on button "Ask the AI" at bounding box center [333, 184] width 55 height 21
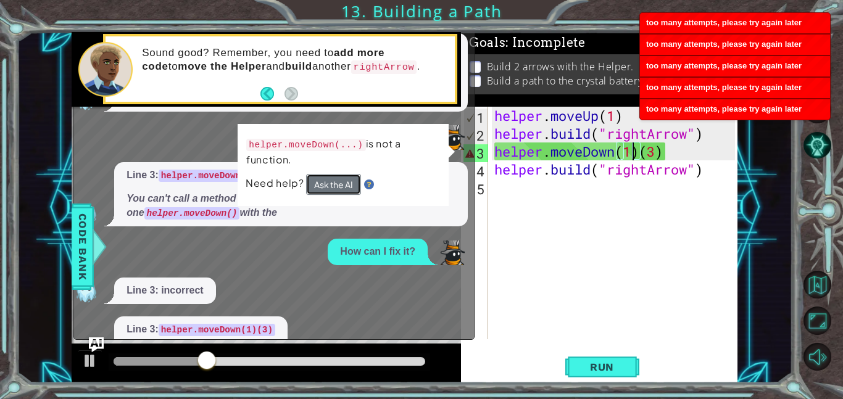
click at [339, 188] on button "Ask the AI" at bounding box center [333, 184] width 55 height 21
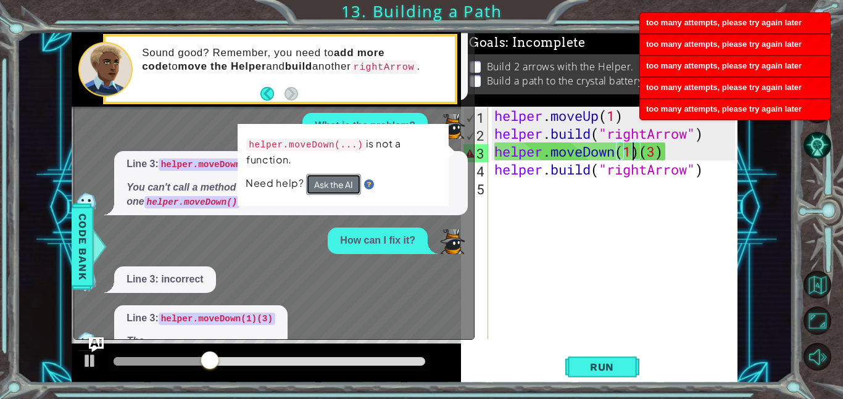
click at [339, 188] on button "Ask the AI" at bounding box center [333, 184] width 55 height 21
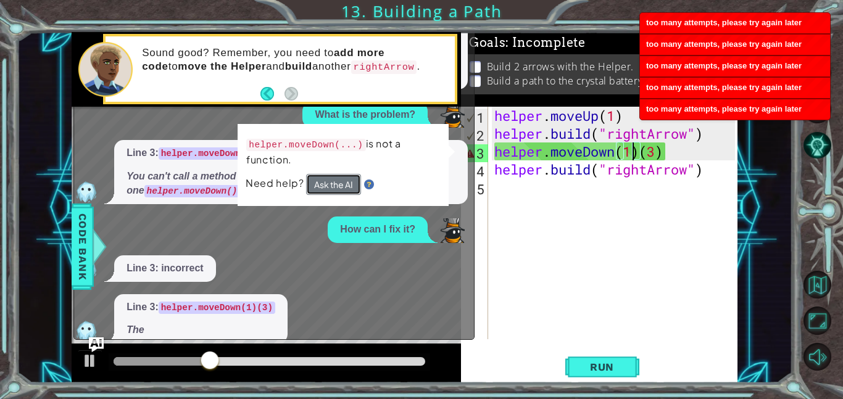
click at [339, 188] on button "Ask the AI" at bounding box center [333, 184] width 55 height 21
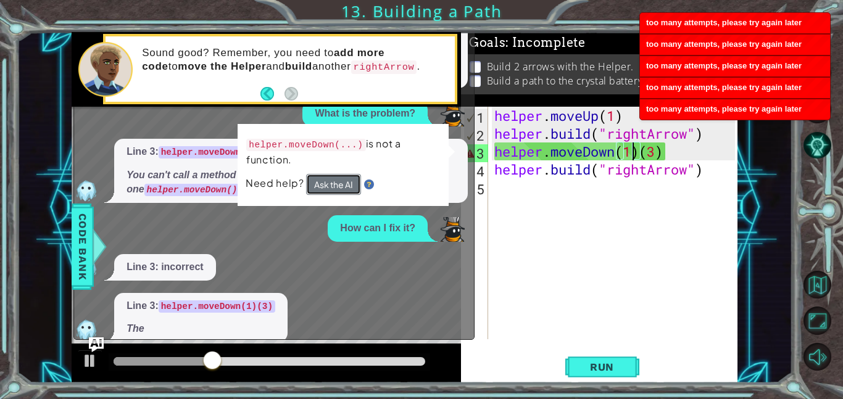
click at [339, 188] on button "Ask the AI" at bounding box center [333, 184] width 55 height 21
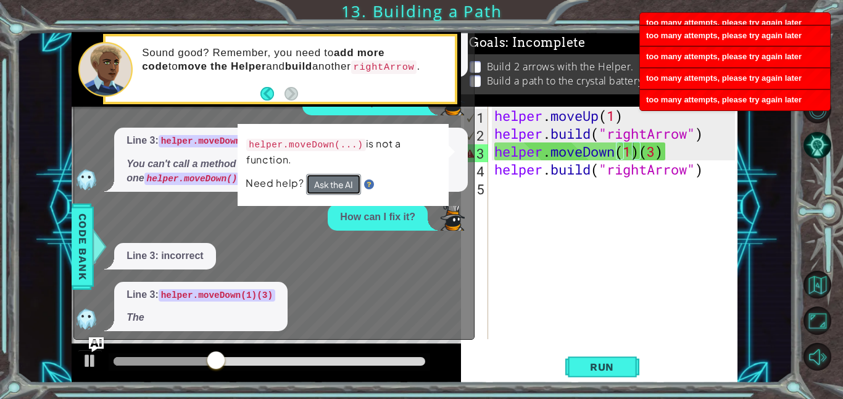
click at [339, 188] on button "Ask the AI" at bounding box center [333, 184] width 55 height 21
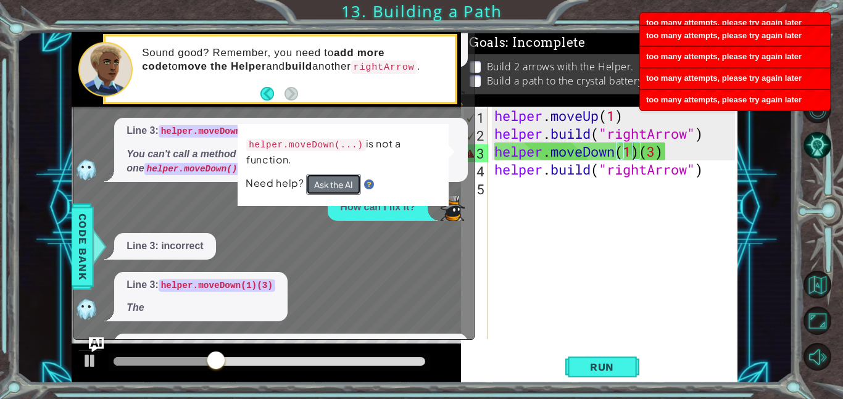
click at [339, 188] on button "Ask the AI" at bounding box center [333, 184] width 55 height 21
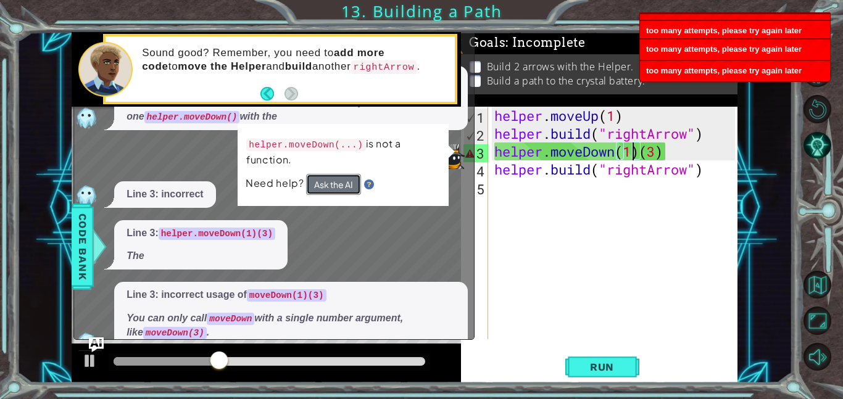
click at [339, 188] on button "Ask the AI" at bounding box center [333, 184] width 55 height 21
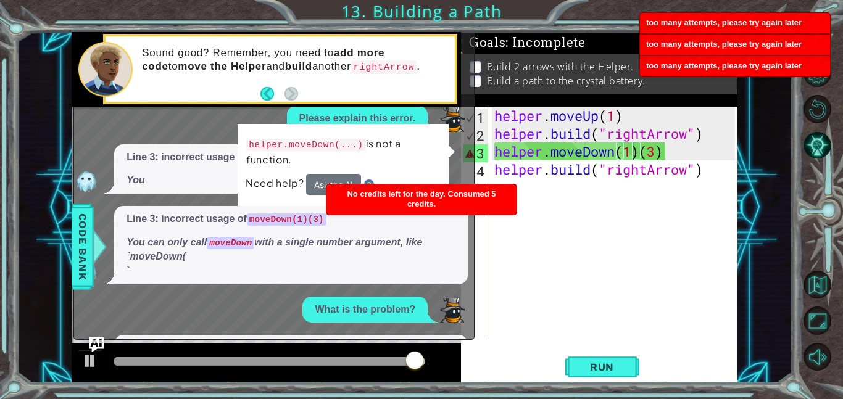
click at [410, 275] on p "You can only call moveDown with a single number argument, like `moveDown( `" at bounding box center [291, 257] width 329 height 43
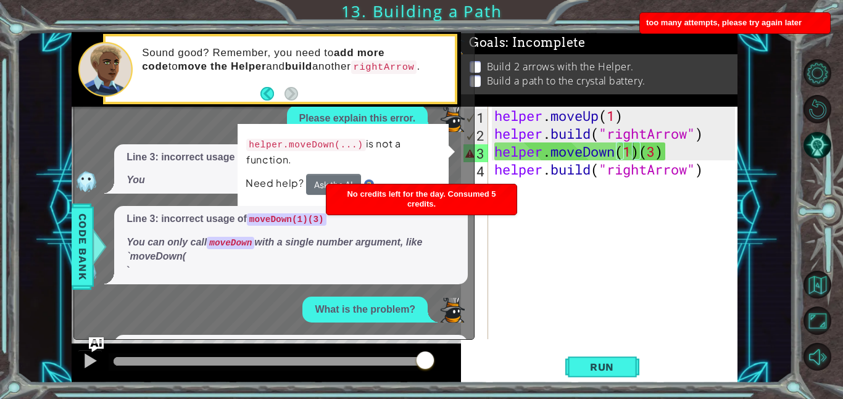
click at [465, 201] on div "No credits left for the day. Consumed 5 credits." at bounding box center [421, 200] width 190 height 30
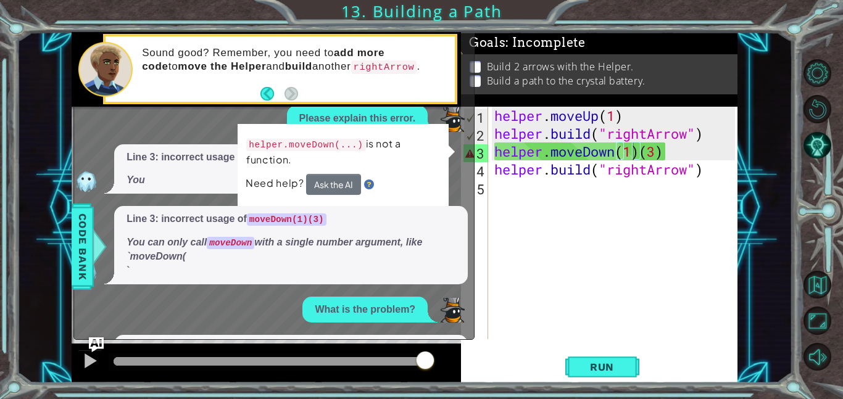
click at [430, 138] on p "helper.moveDown(...) is not a function." at bounding box center [343, 151] width 194 height 31
click at [694, 149] on div "helper . moveUp ( 1 ) helper . build ( "rightArrow" ) helper . moveDown ( 1 ) (…" at bounding box center [616, 241] width 249 height 268
drag, startPoint x: 694, startPoint y: 149, endPoint x: 644, endPoint y: 151, distance: 50.0
click at [644, 151] on div "helper . moveUp ( 1 ) helper . build ( "rightArrow" ) helper . moveDown ( 1 ) (…" at bounding box center [616, 241] width 249 height 268
type textarea "helper.moveDown(1)"
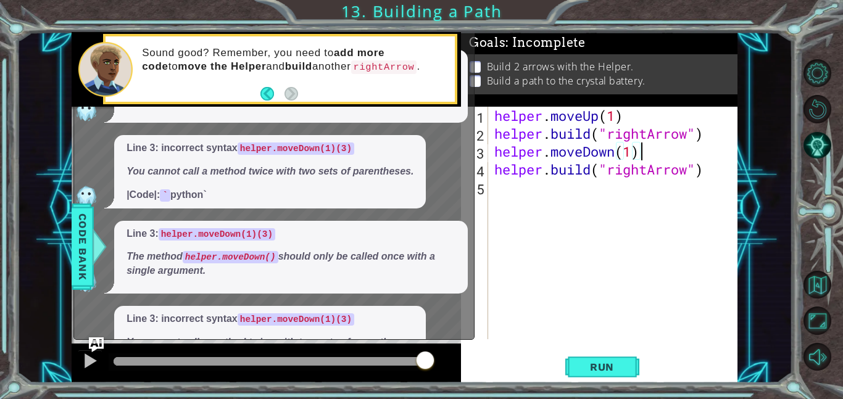
scroll to position [904, 0]
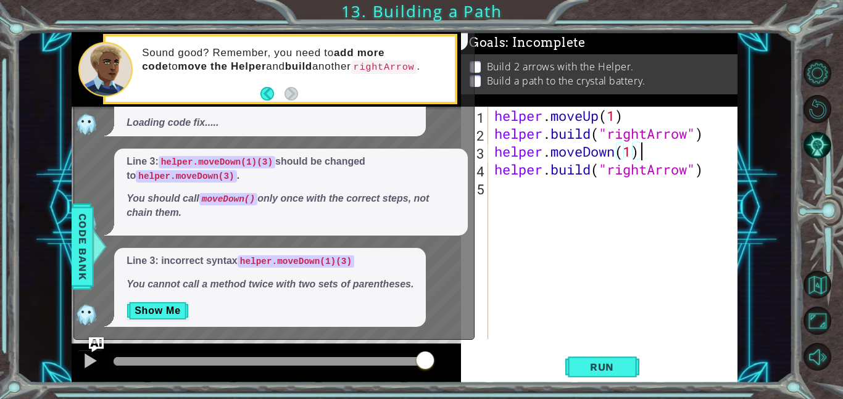
click at [94, 331] on div "x ??? Please explain. Line 3: incorrect usage of moveDown Please explain this e…" at bounding box center [273, 155] width 401 height 370
click at [152, 308] on button "Show Me" at bounding box center [158, 311] width 62 height 20
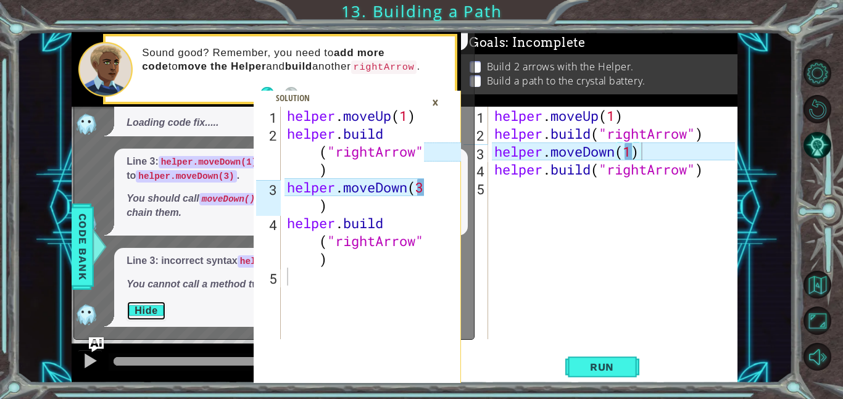
click at [152, 308] on button "Hide" at bounding box center [146, 311] width 39 height 20
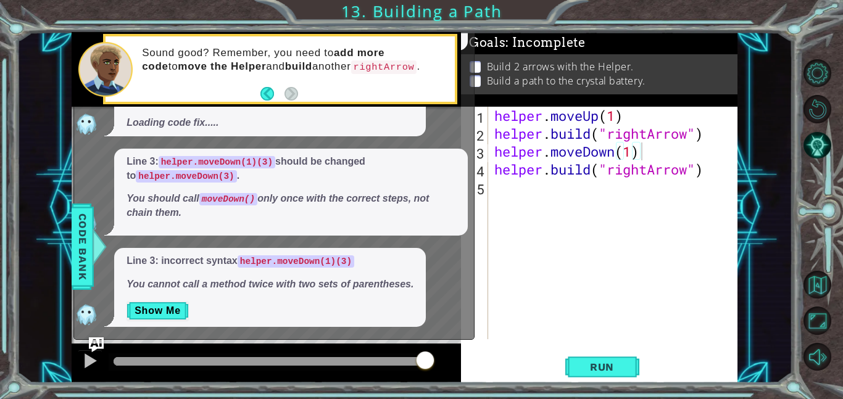
click at [97, 328] on div "x ??? Please explain. Line 3: incorrect usage of moveDown Please explain this e…" at bounding box center [273, 155] width 401 height 370
drag, startPoint x: 470, startPoint y: 292, endPoint x: 104, endPoint y: 272, distance: 365.9
click at [104, 272] on div "x ??? Please explain. Line 3: incorrect usage of moveDown Please explain this e…" at bounding box center [273, 155] width 401 height 370
click at [88, 360] on div at bounding box center [90, 361] width 16 height 16
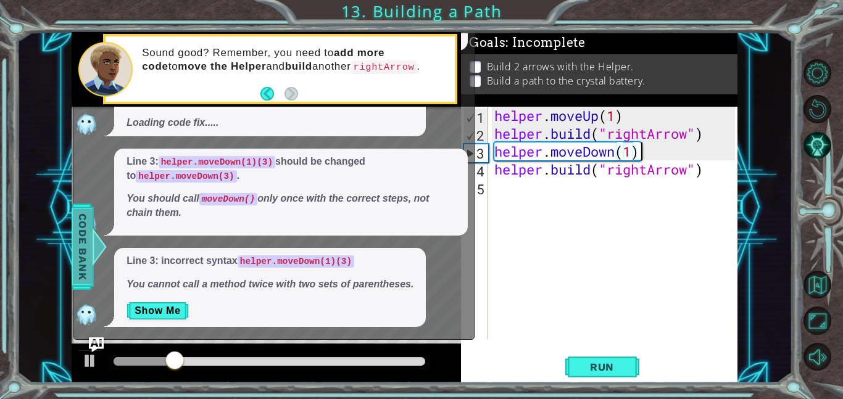
click at [76, 259] on span "Code Bank" at bounding box center [83, 246] width 20 height 75
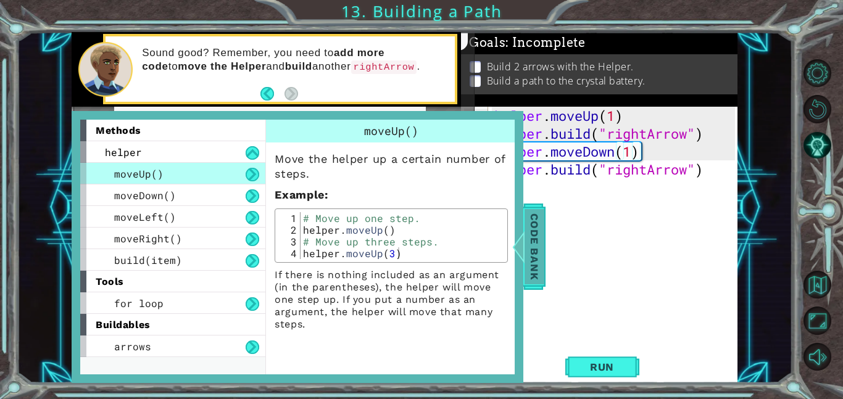
click at [536, 231] on span "Code Bank" at bounding box center [535, 246] width 20 height 75
